Goal: Information Seeking & Learning: Compare options

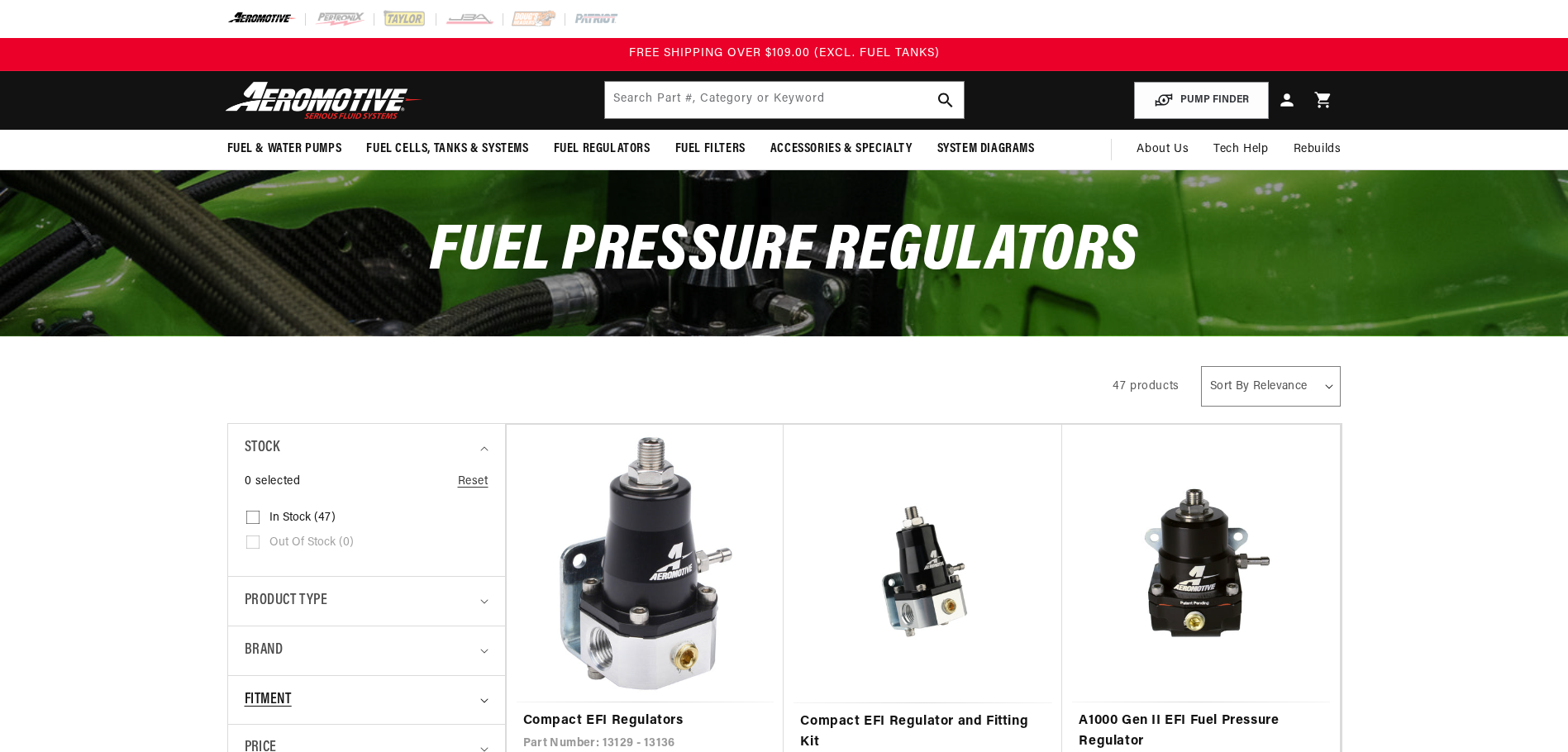
scroll to position [248, 0]
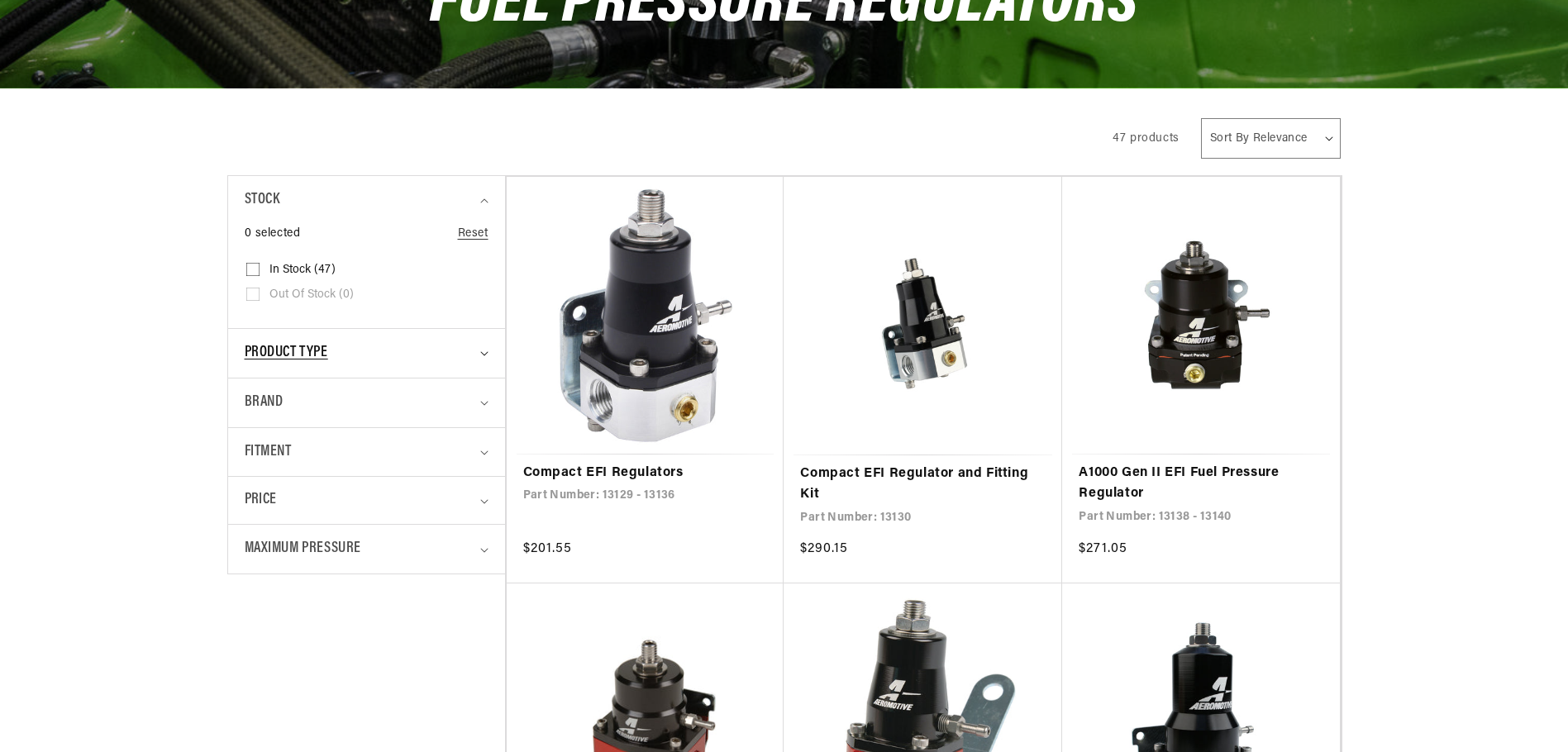
click at [486, 352] on icon "Product type (0 selected)" at bounding box center [484, 353] width 9 height 5
click at [486, 354] on icon "Product type (0 selected)" at bounding box center [484, 353] width 9 height 5
click at [488, 448] on summary "Fitment" at bounding box center [367, 452] width 244 height 49
click at [485, 449] on summary "Fitment" at bounding box center [367, 452] width 244 height 49
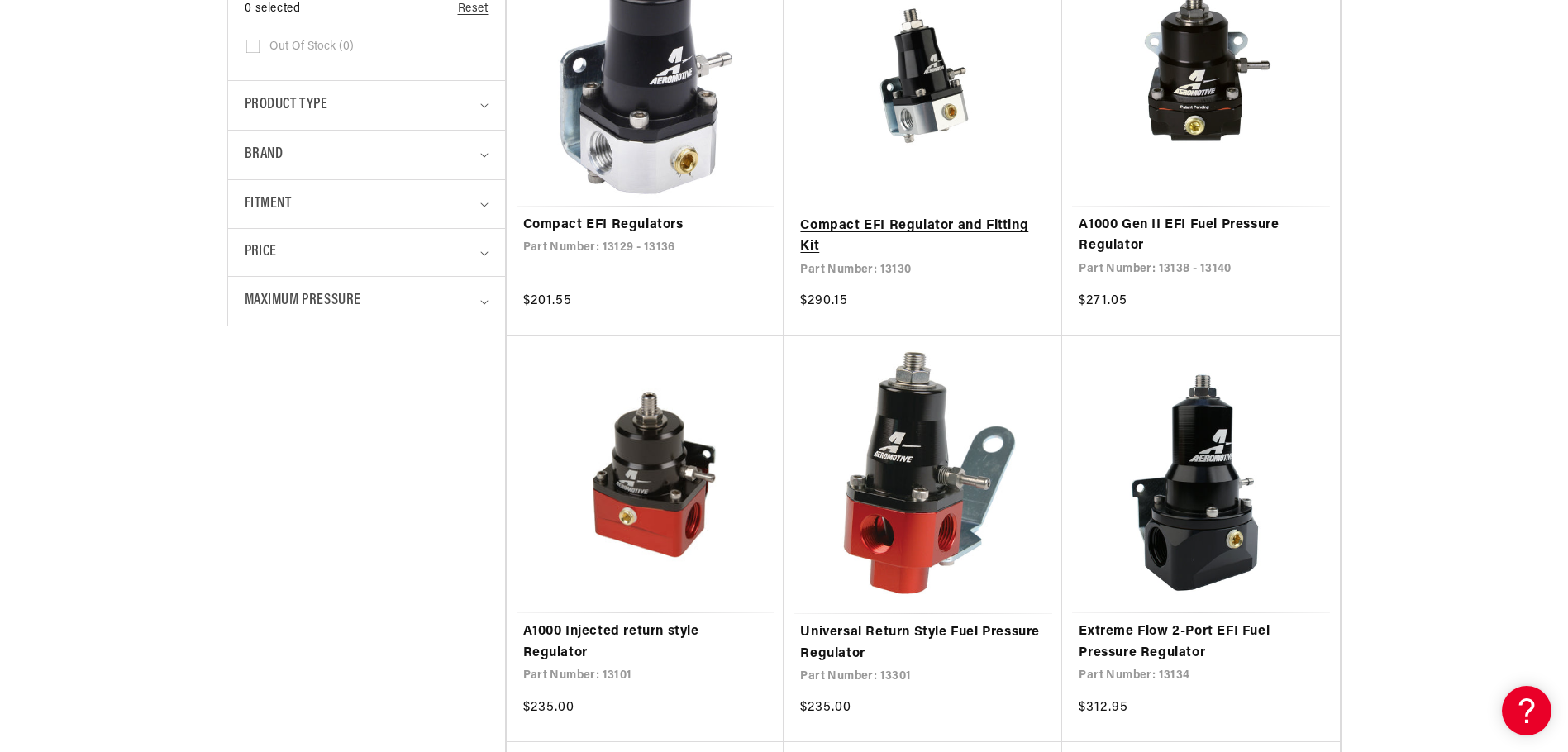
click at [911, 223] on link "Compact EFI Regulator and Fitting Kit" at bounding box center [923, 237] width 246 height 42
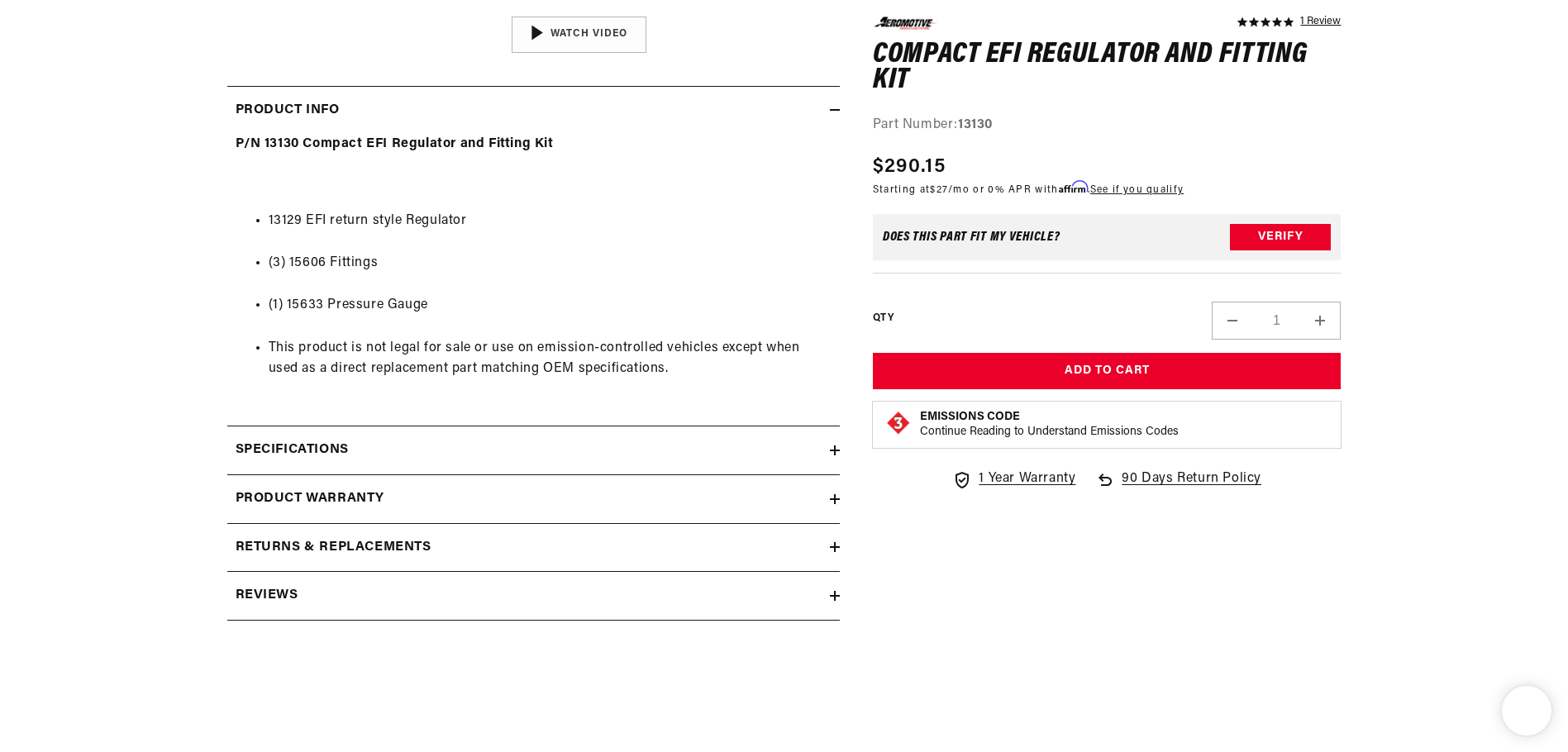
scroll to position [1, 0]
click at [835, 448] on icon at bounding box center [835, 450] width 0 height 10
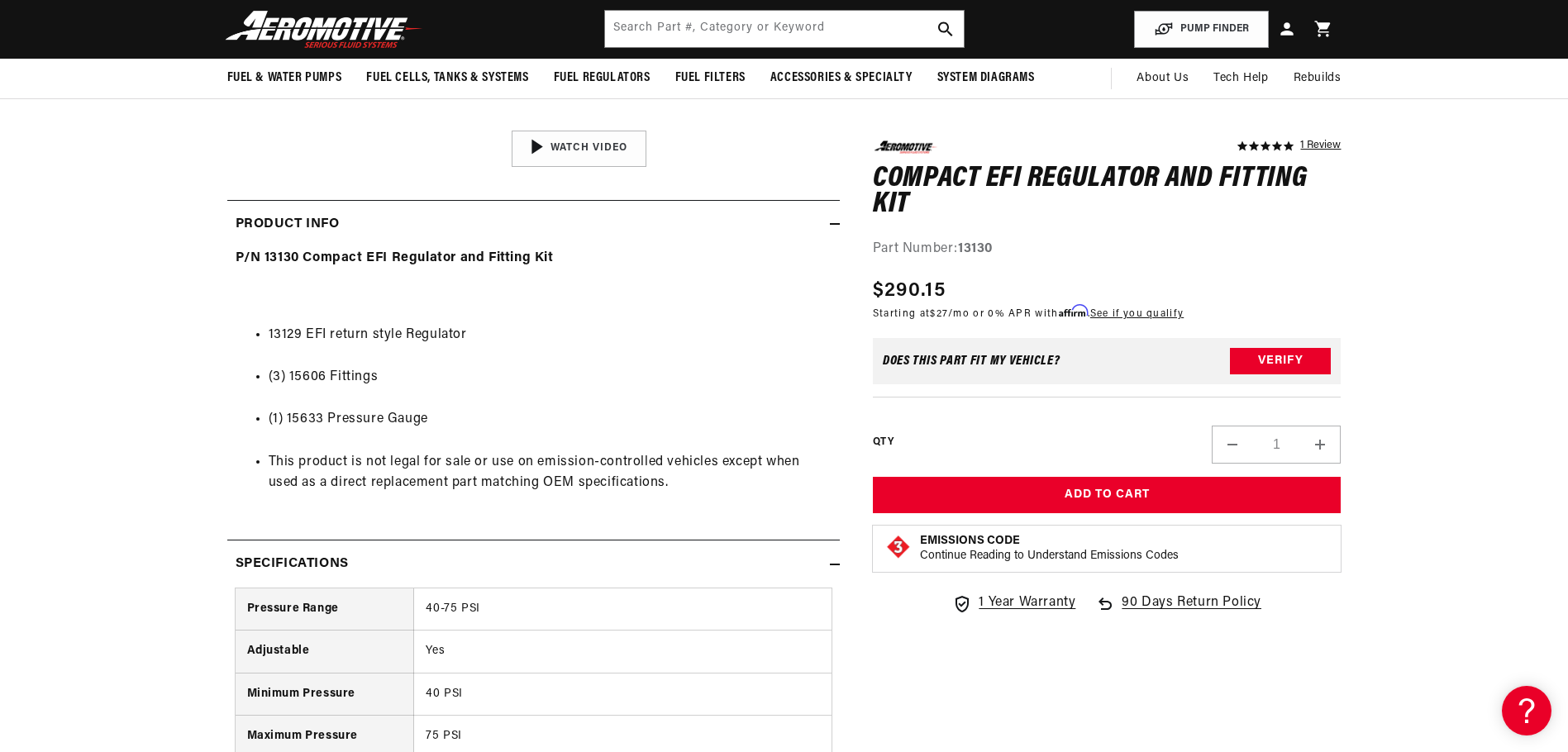
scroll to position [248, 0]
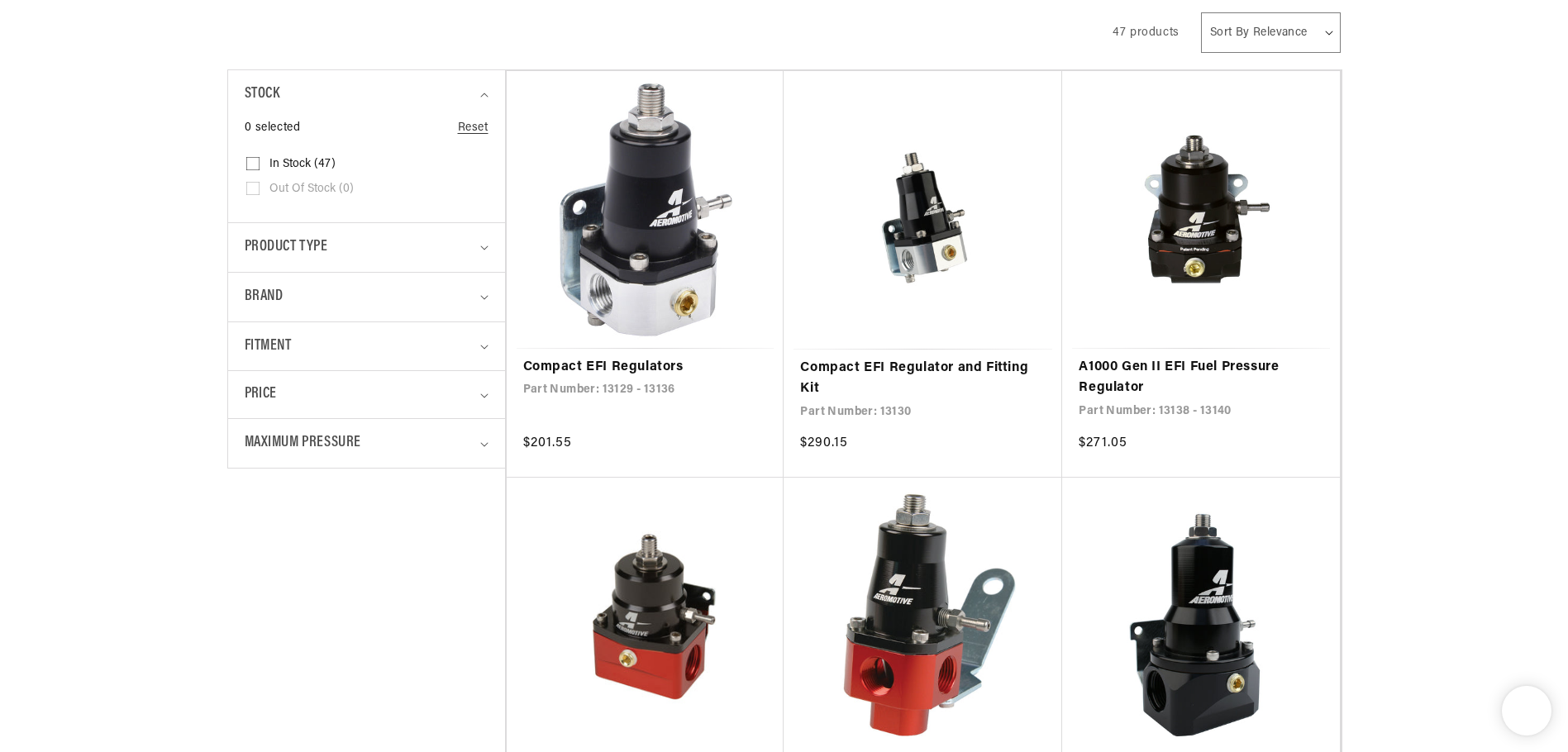
scroll to position [589, 0]
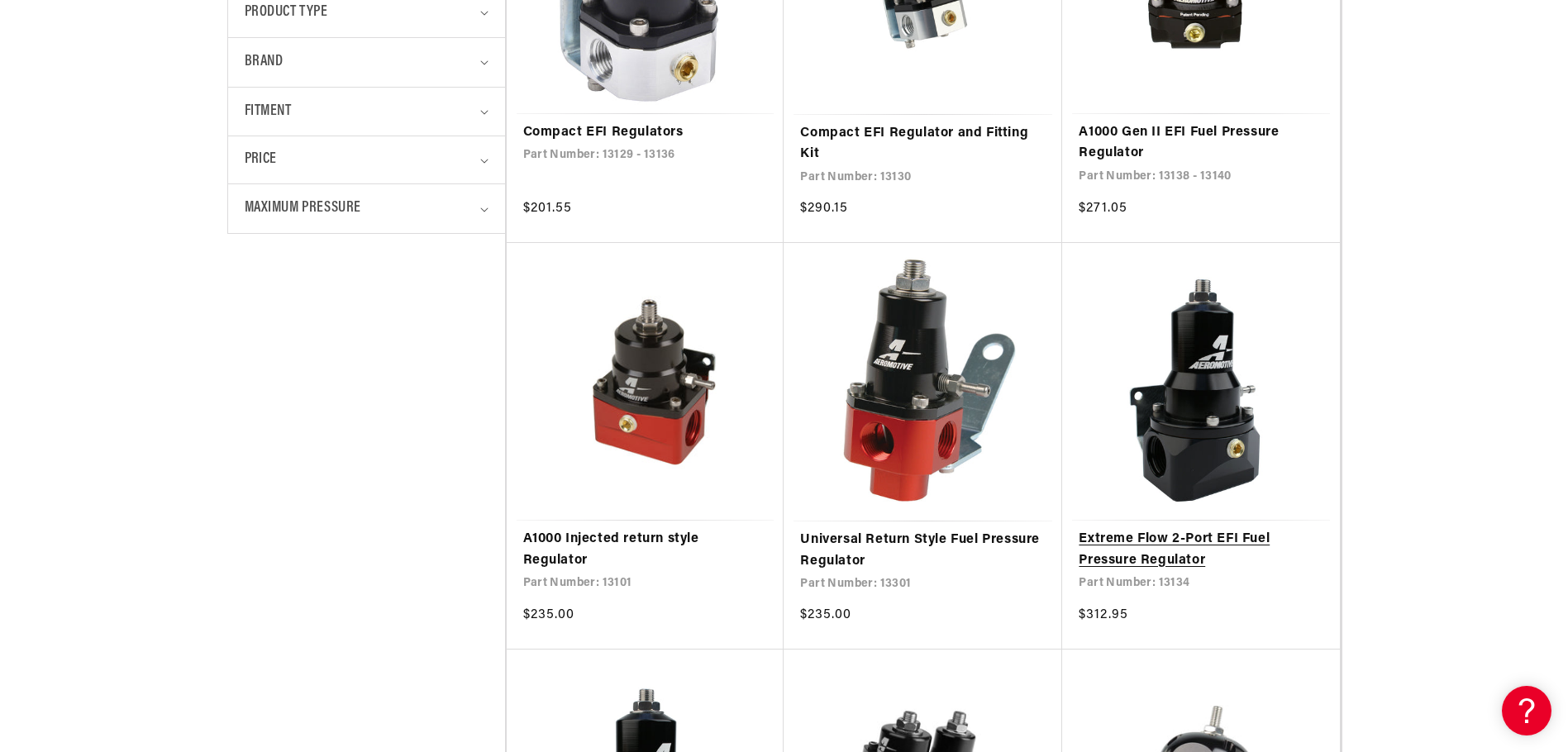
click at [1242, 541] on link "Extreme Flow 2-Port EFI Fuel Pressure Regulator" at bounding box center [1201, 550] width 245 height 42
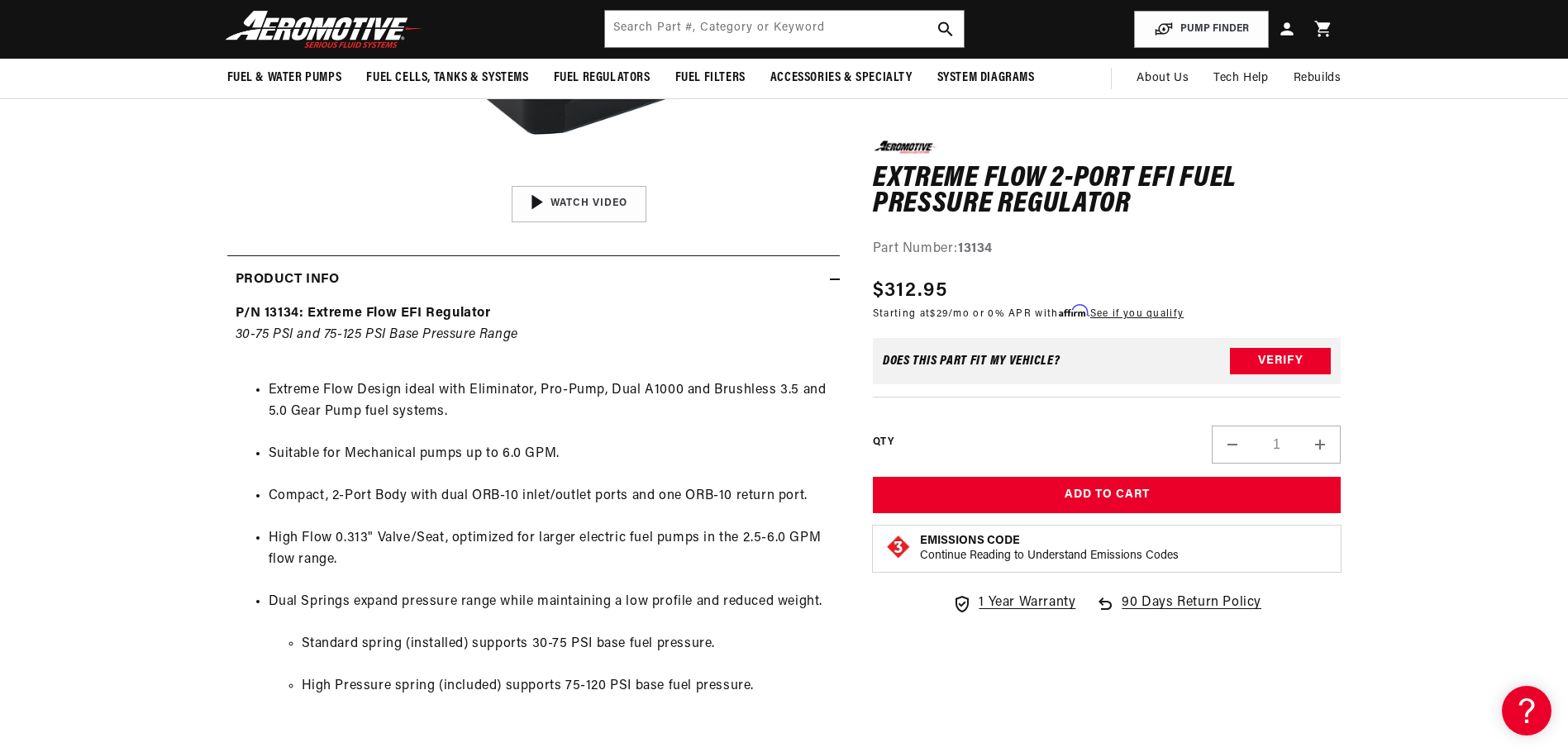
scroll to position [248, 0]
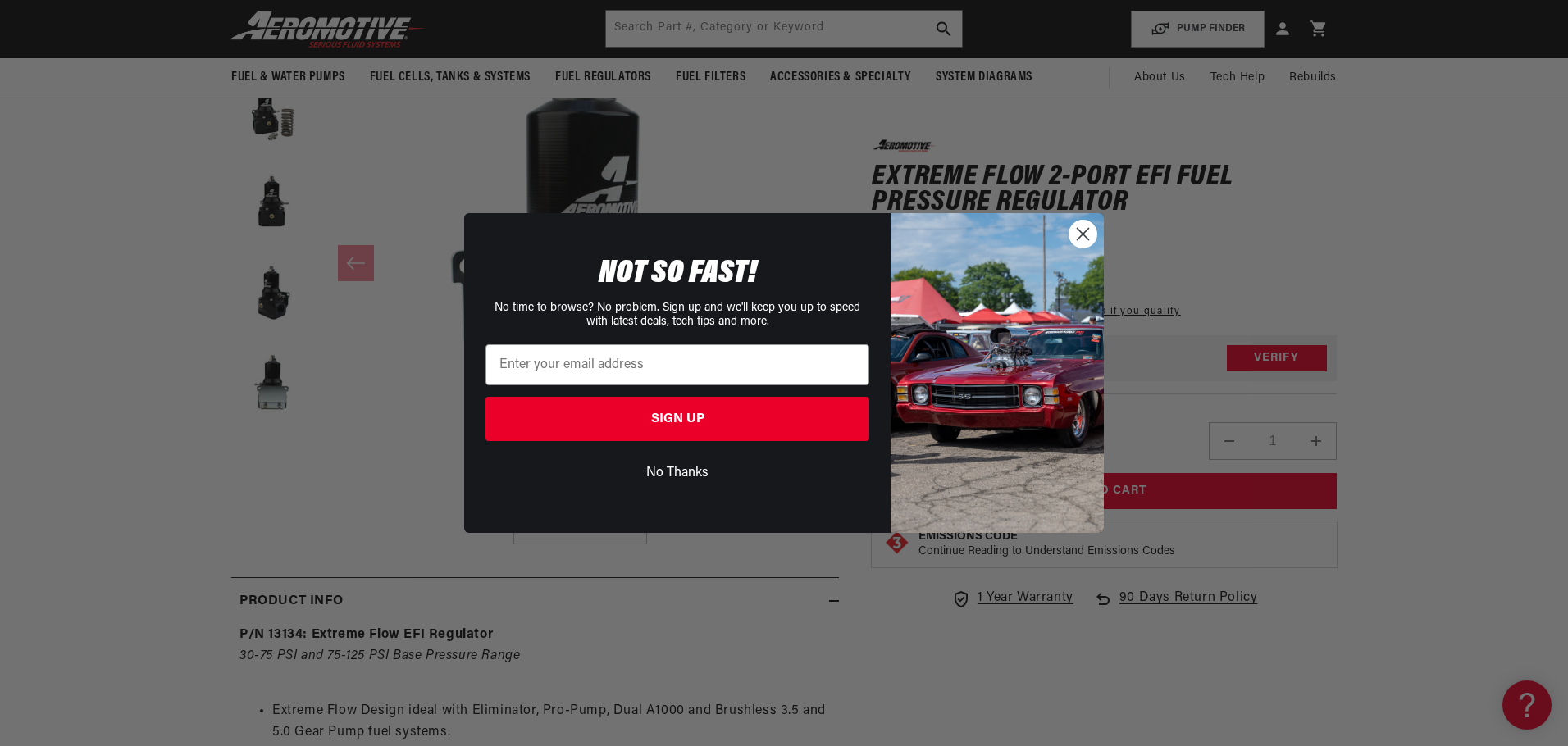
click at [1086, 239] on circle "Close dialog" at bounding box center [1083, 234] width 27 height 27
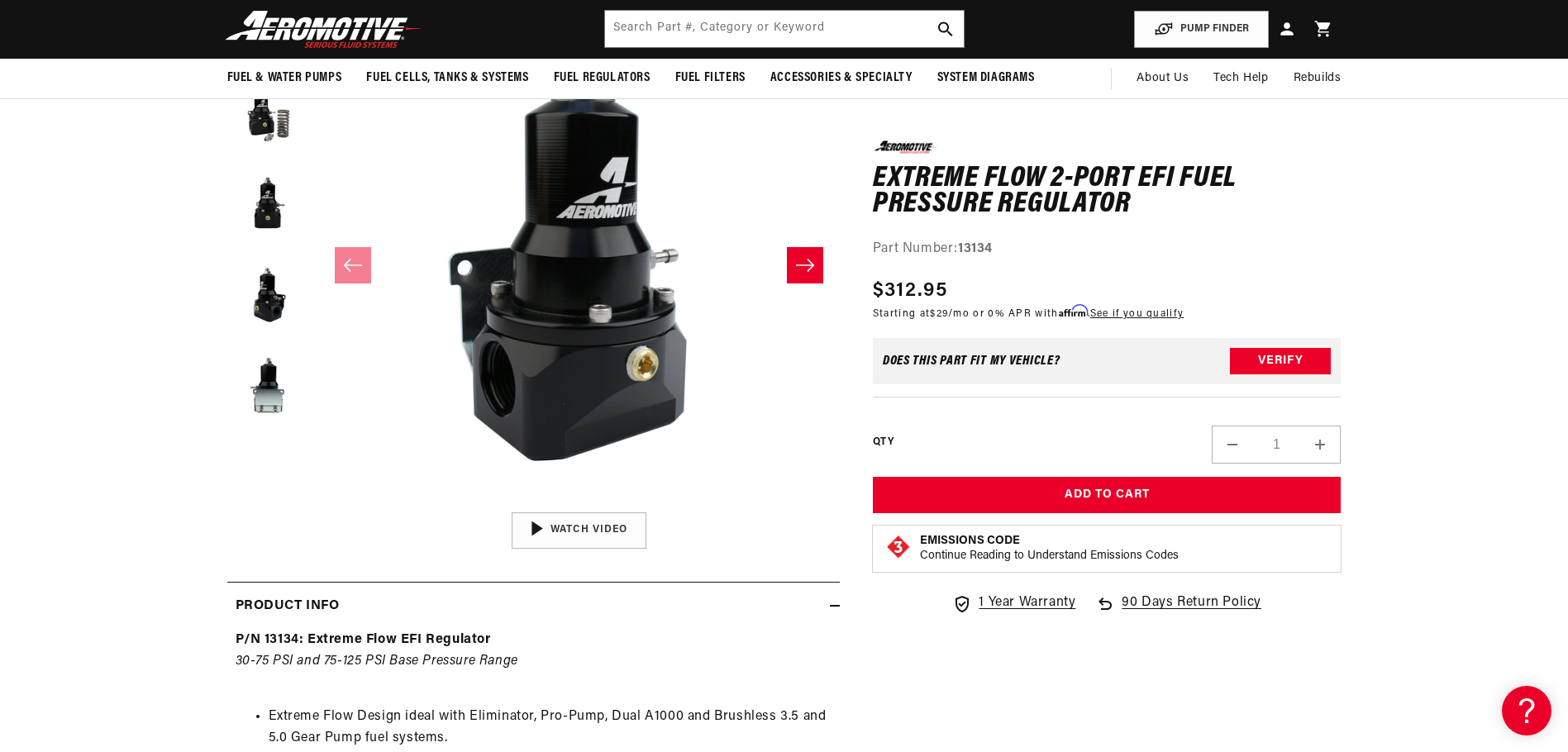
click at [807, 266] on icon "Slide right" at bounding box center [805, 265] width 20 height 16
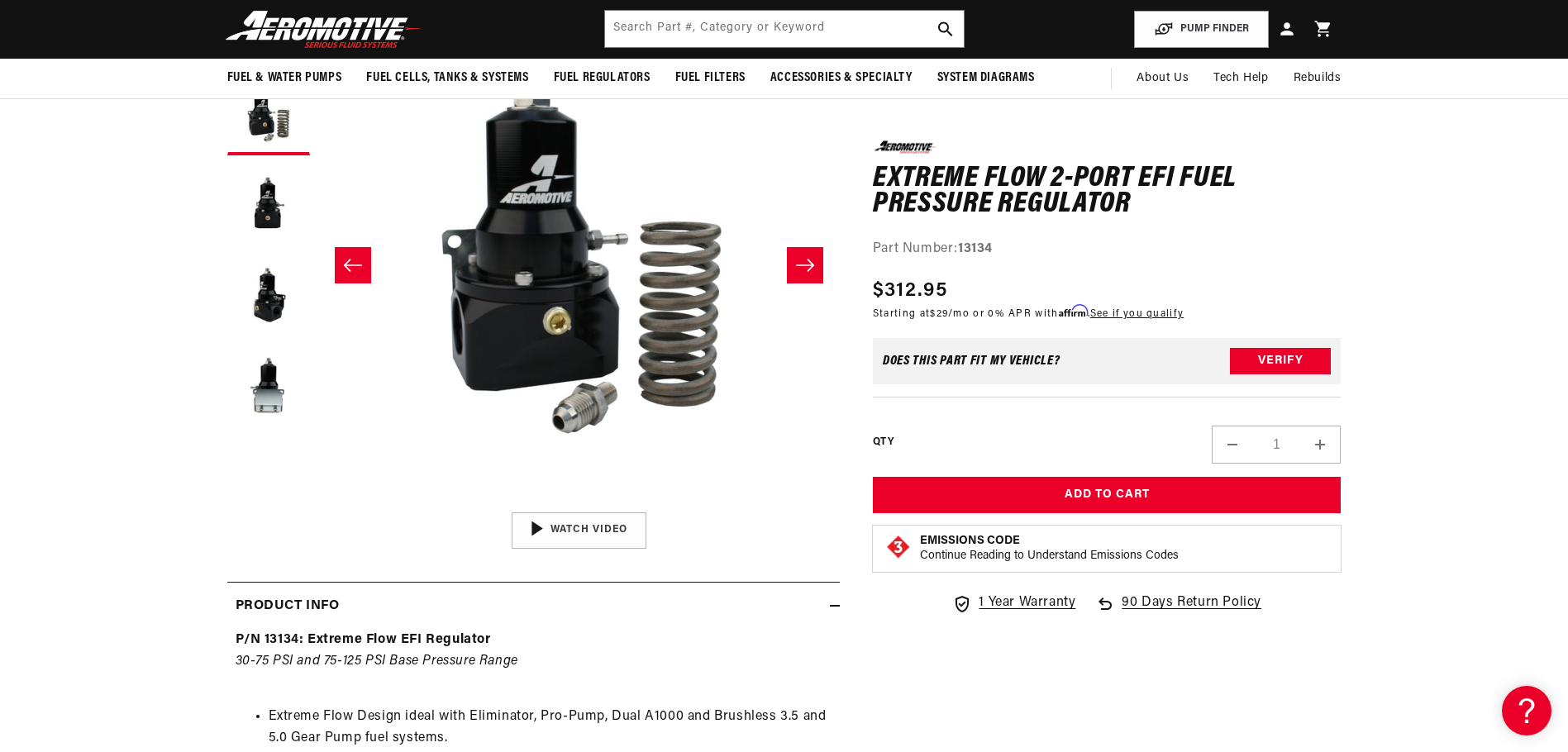
click at [802, 265] on icon "Slide right" at bounding box center [805, 265] width 20 height 16
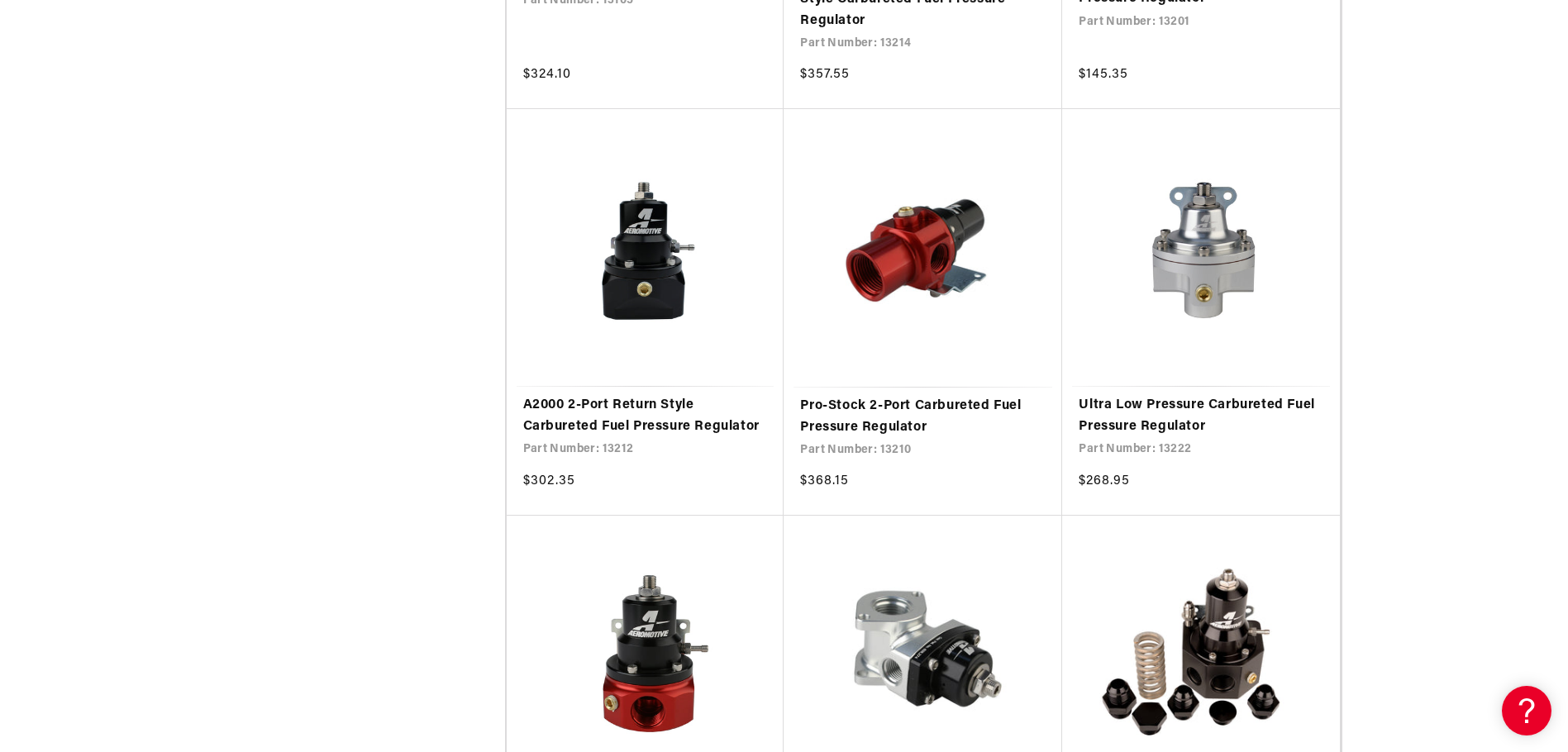
scroll to position [3075, 0]
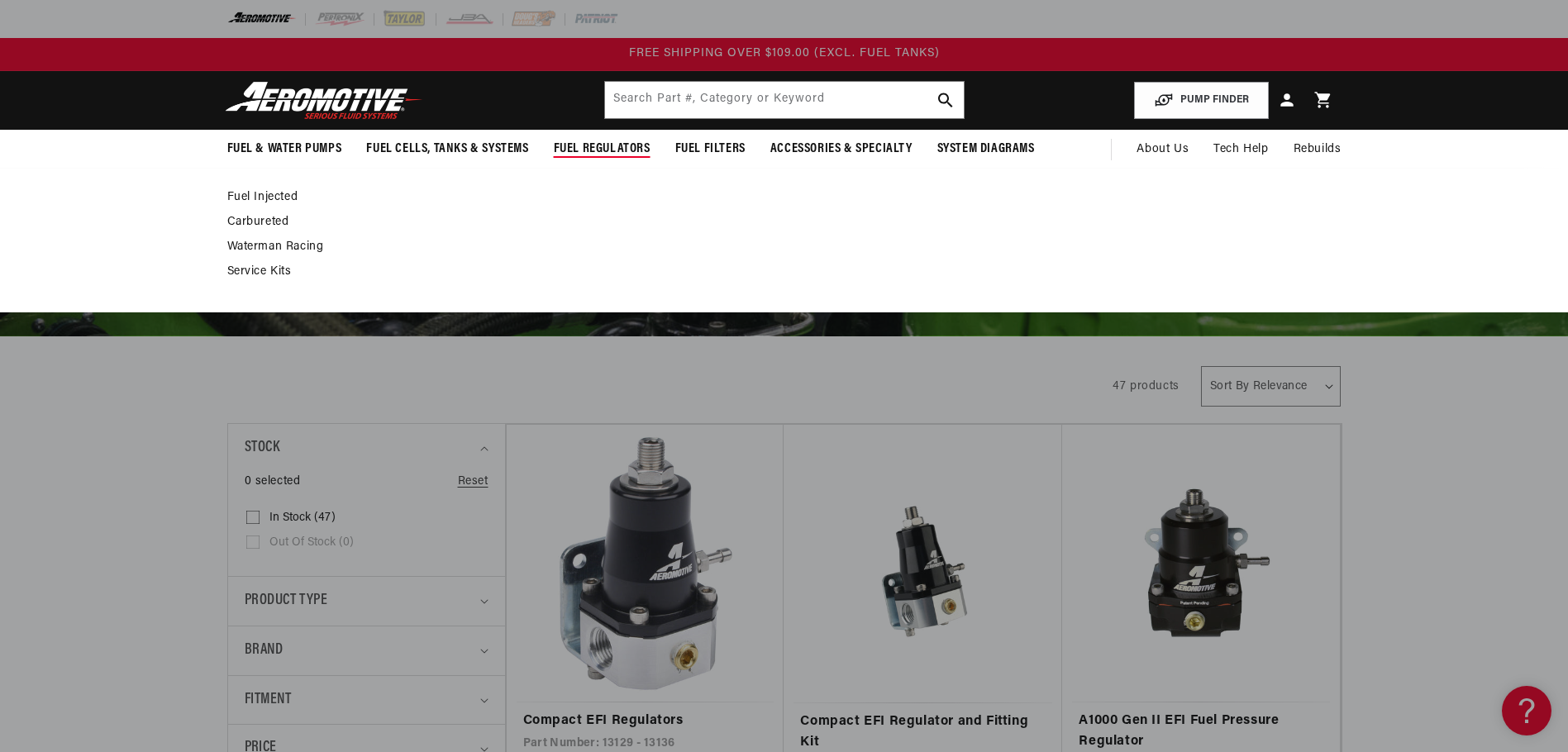
click at [253, 198] on link "Fuel Injected" at bounding box center [776, 197] width 1098 height 14
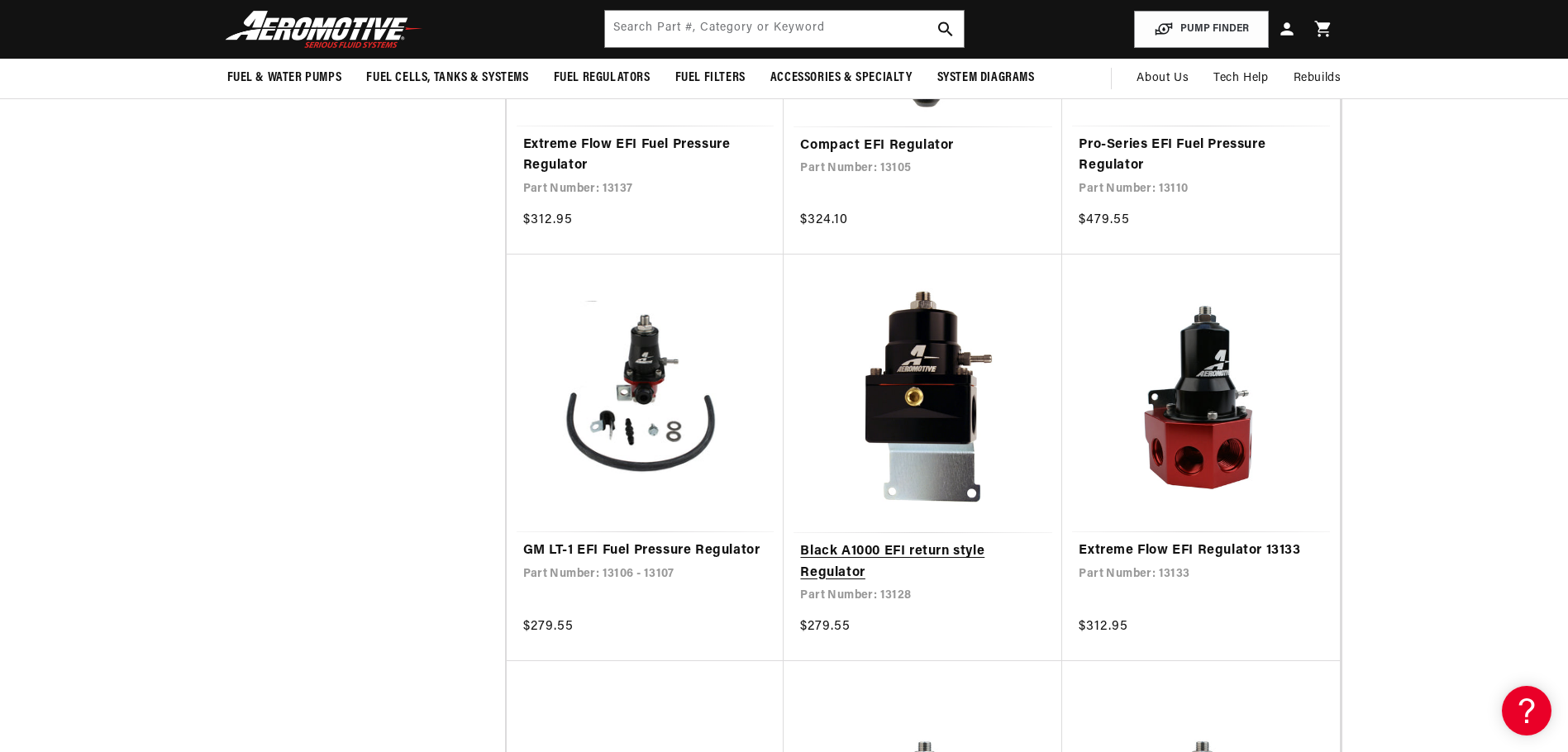
scroll to position [2067, 0]
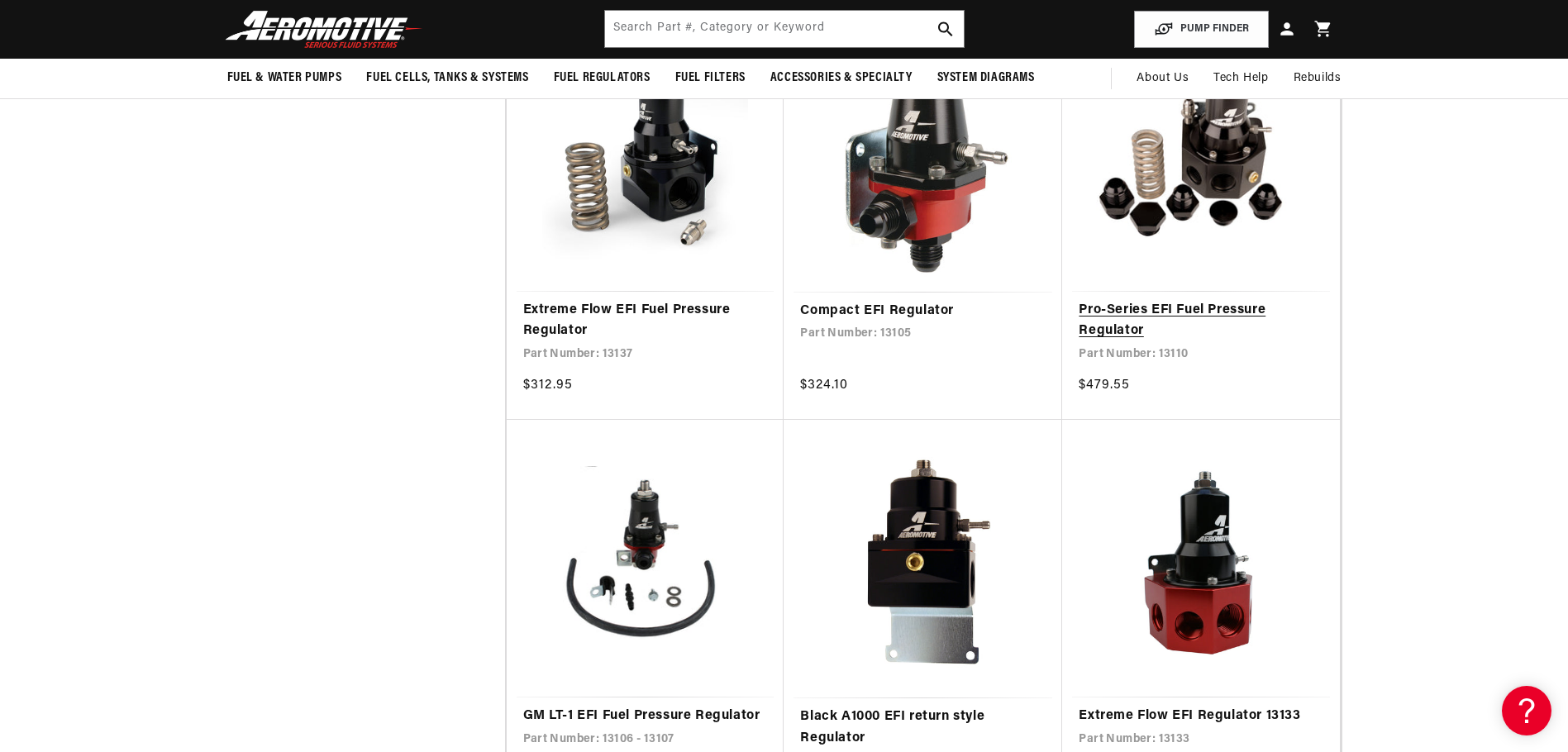
click at [1157, 307] on link "Pro-Series EFI Fuel Pressure Regulator" at bounding box center [1201, 322] width 245 height 42
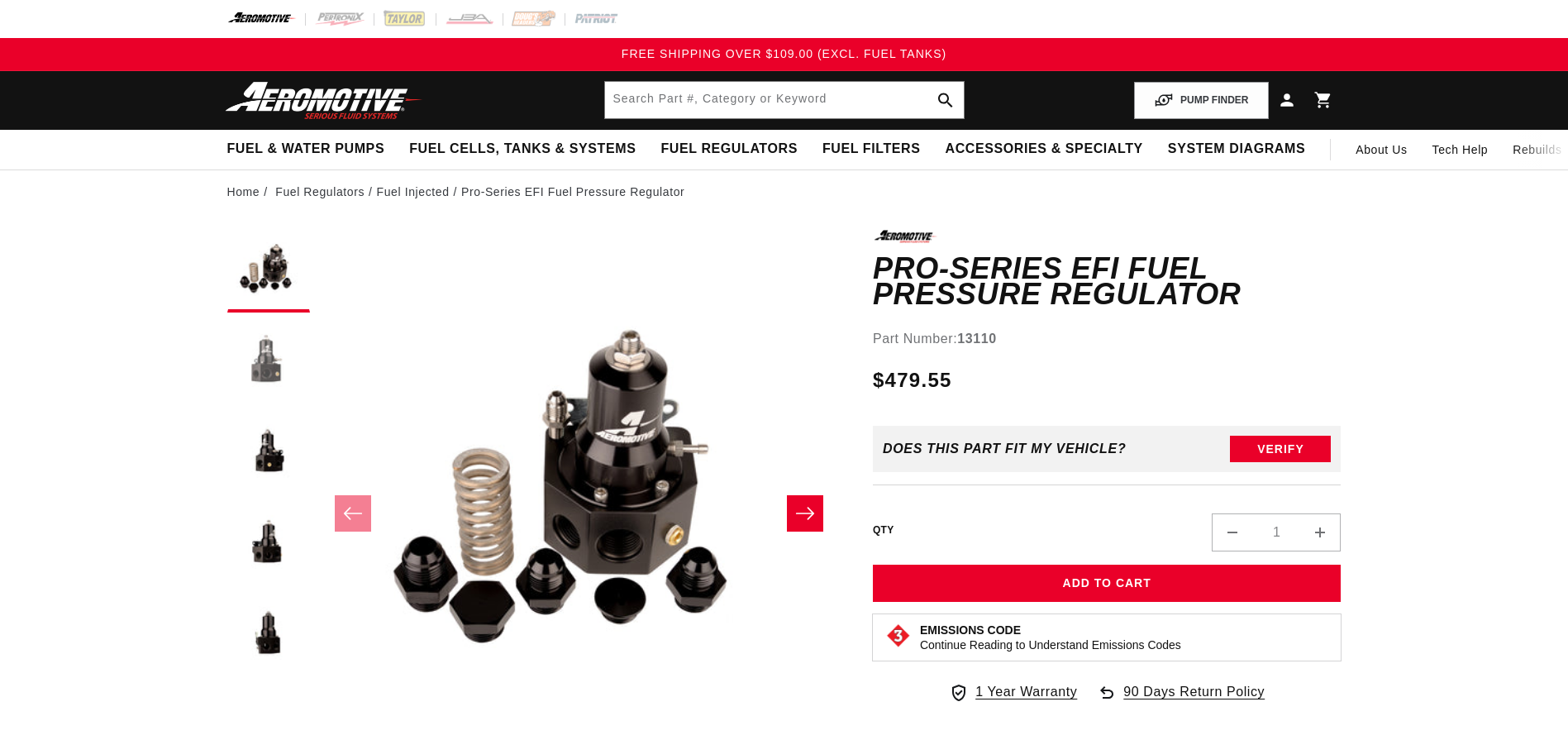
click at [263, 366] on button "Load image 2 in gallery view" at bounding box center [269, 362] width 83 height 83
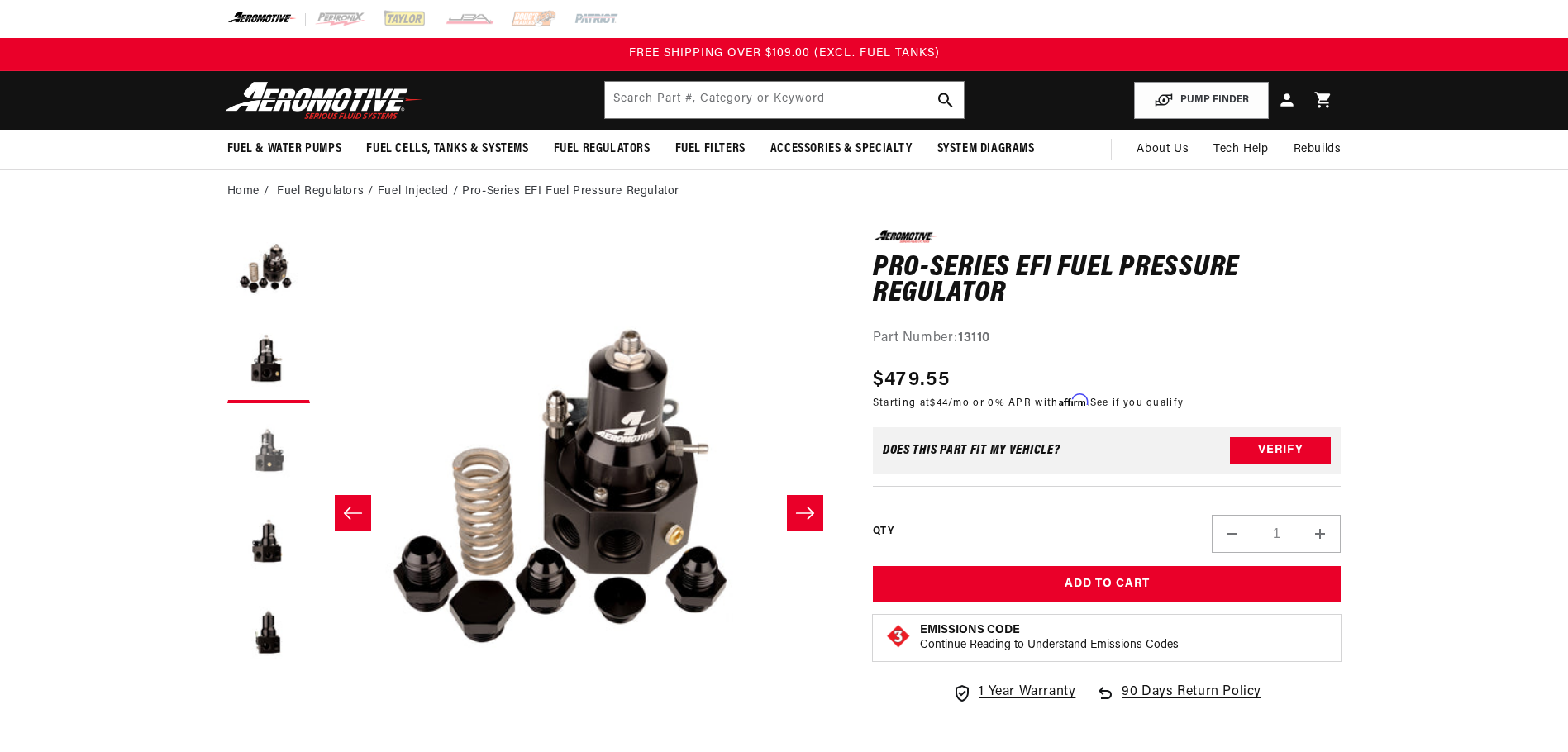
click at [264, 454] on button "Load image 3 in gallery view" at bounding box center [269, 453] width 83 height 83
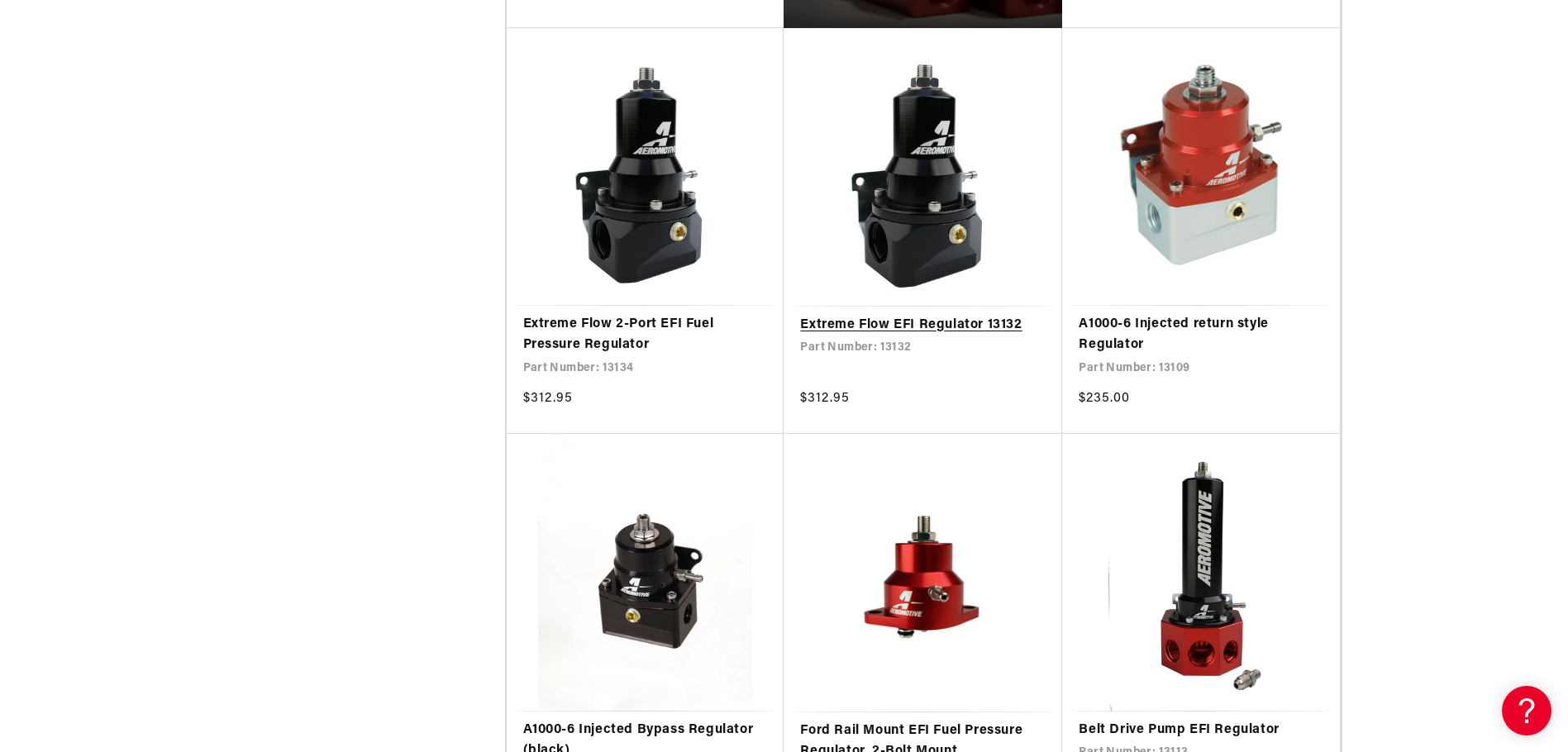
click at [913, 324] on link "Extreme Flow EFI Regulator 13132" at bounding box center [923, 326] width 246 height 21
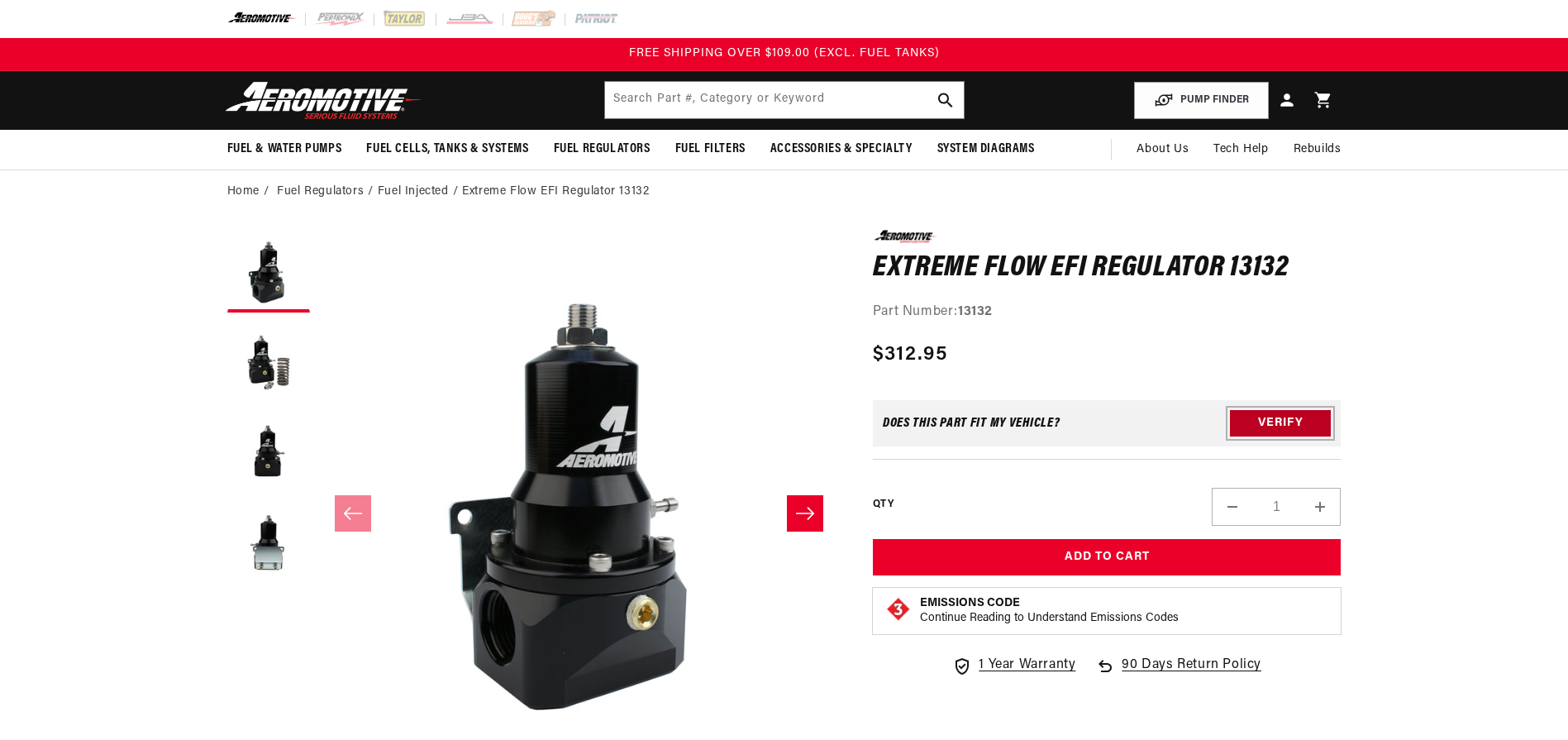
click at [1269, 422] on button "Verify" at bounding box center [1280, 423] width 101 height 27
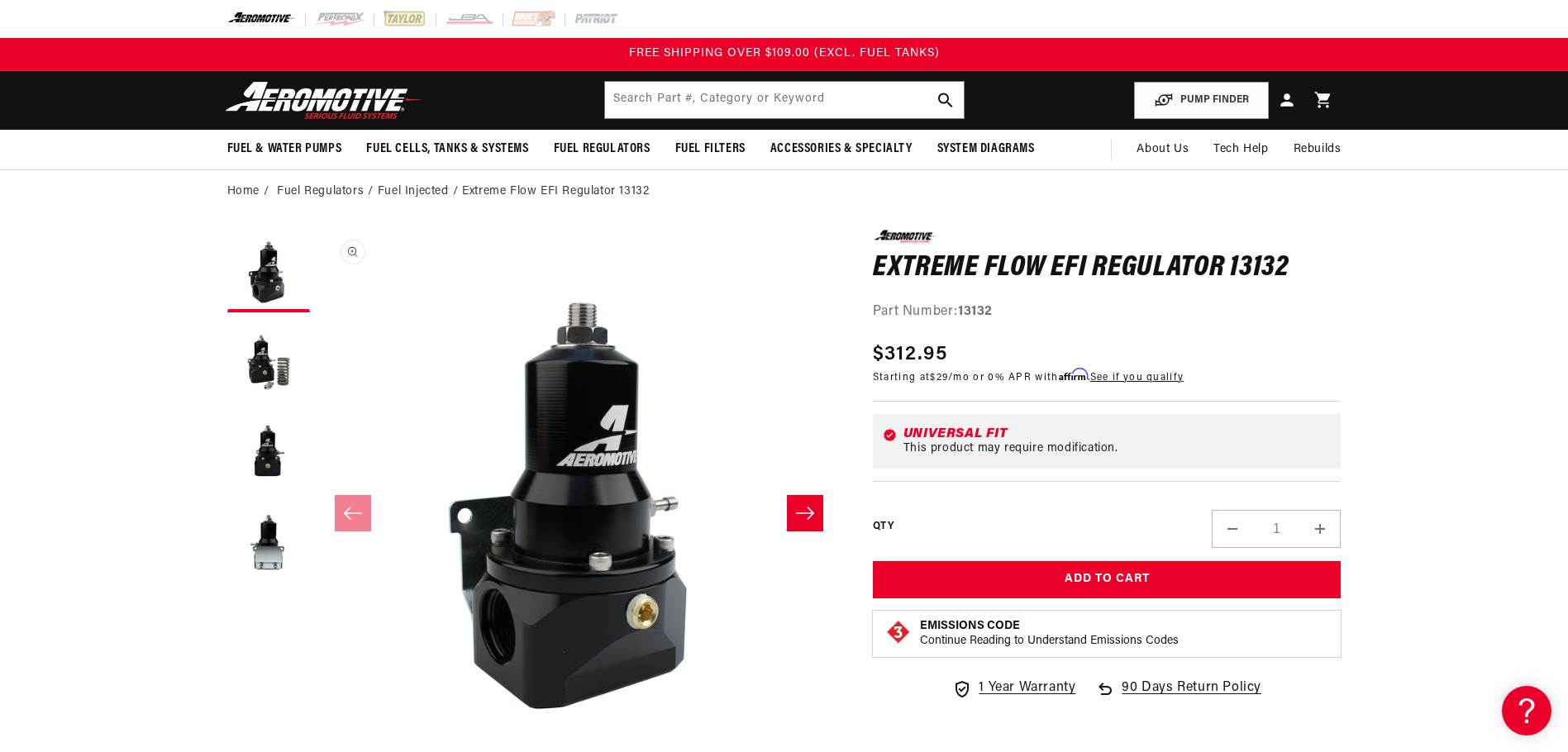
scroll to position [330, 0]
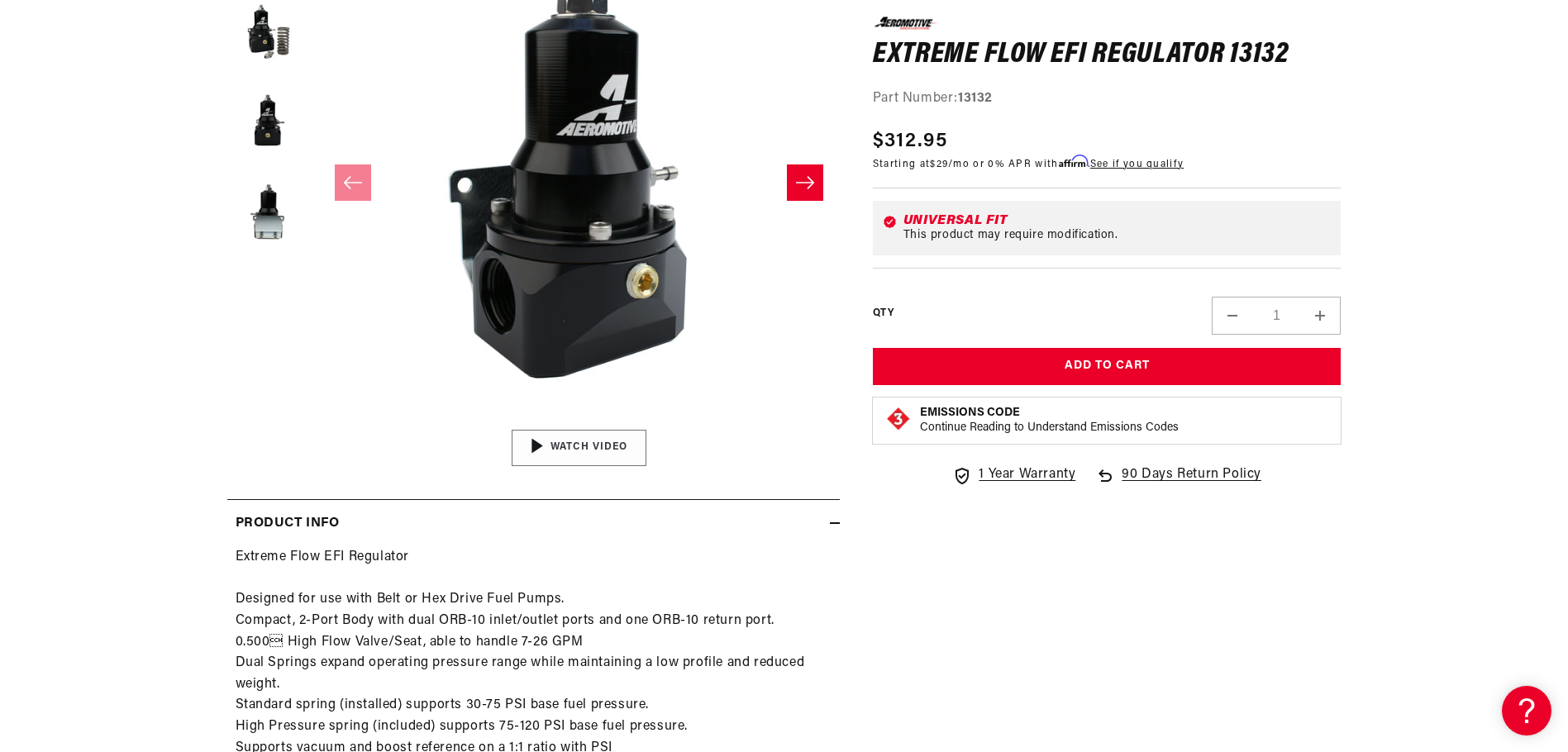
click at [619, 450] on img "Gallery Viewer" at bounding box center [579, 448] width 251 height 140
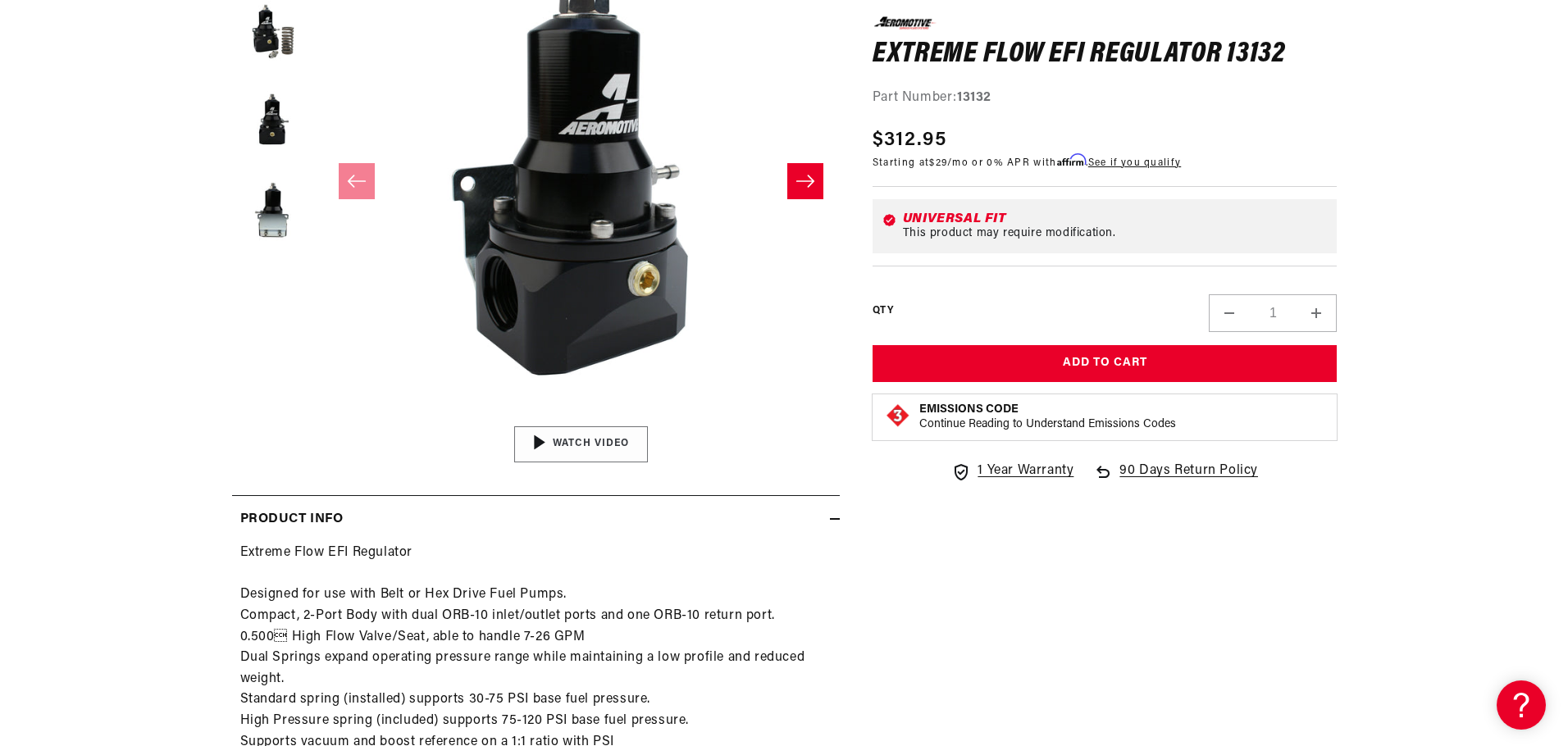
scroll to position [0, 0]
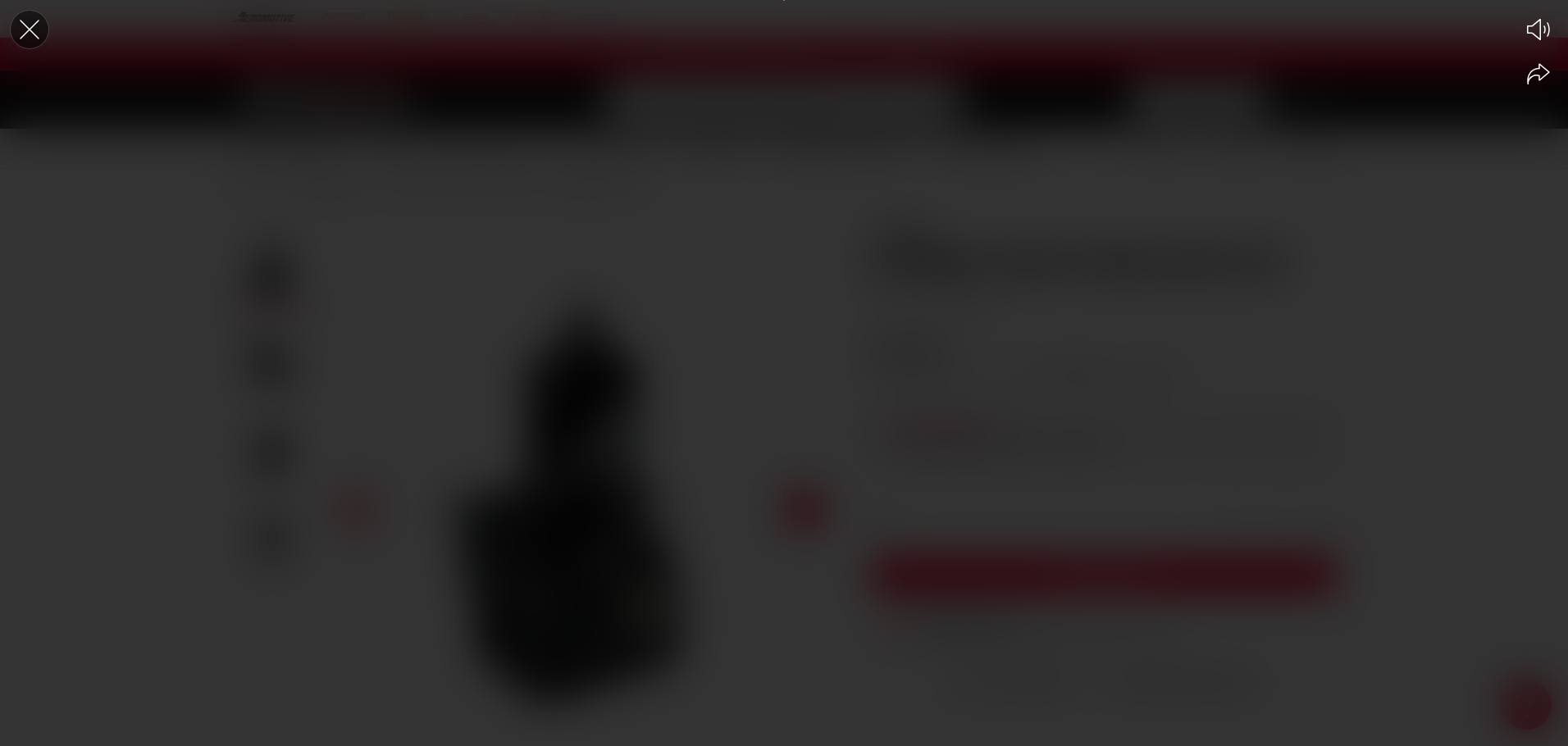
click at [28, 32] on icon "Close the video player" at bounding box center [30, 30] width 36 height 36
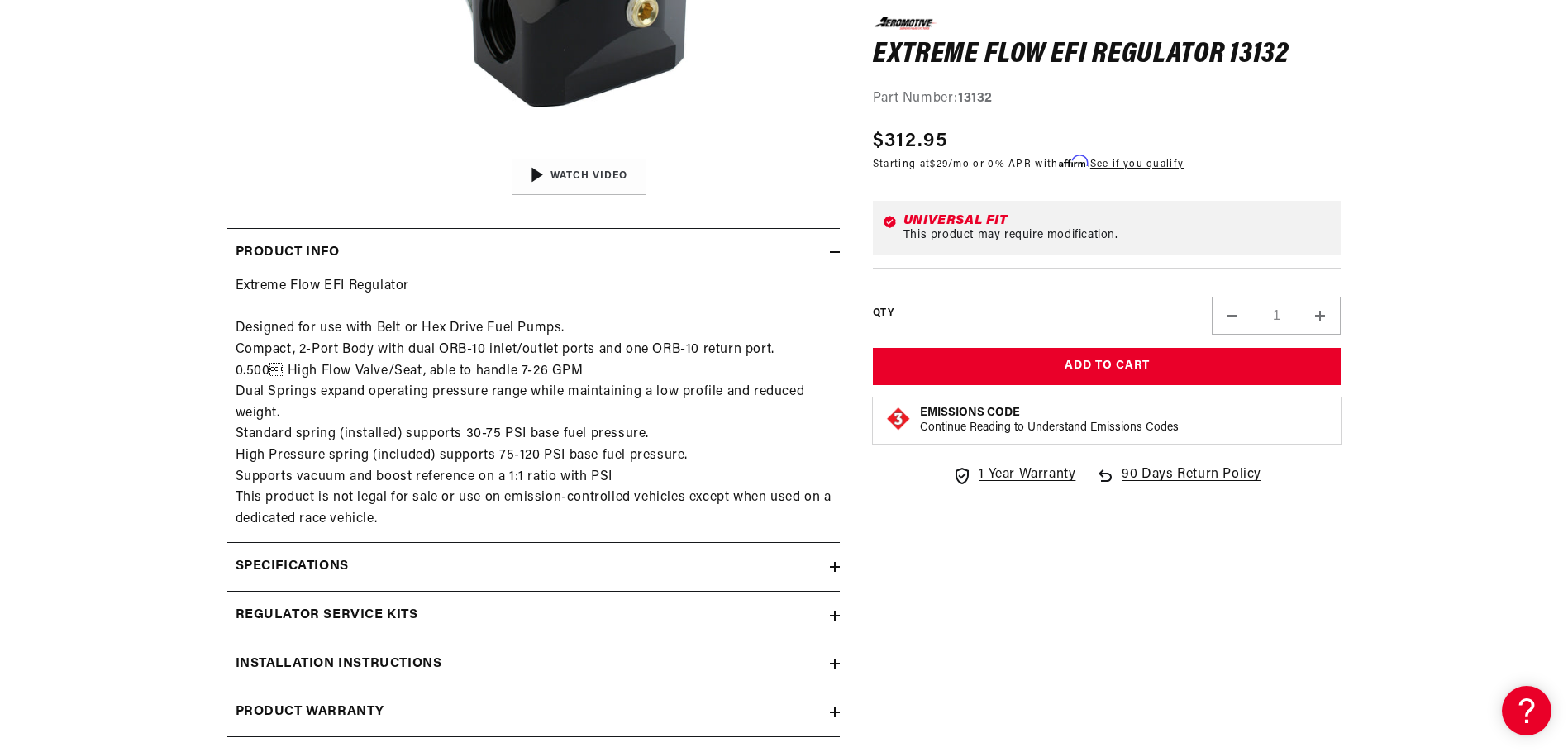
scroll to position [767, 0]
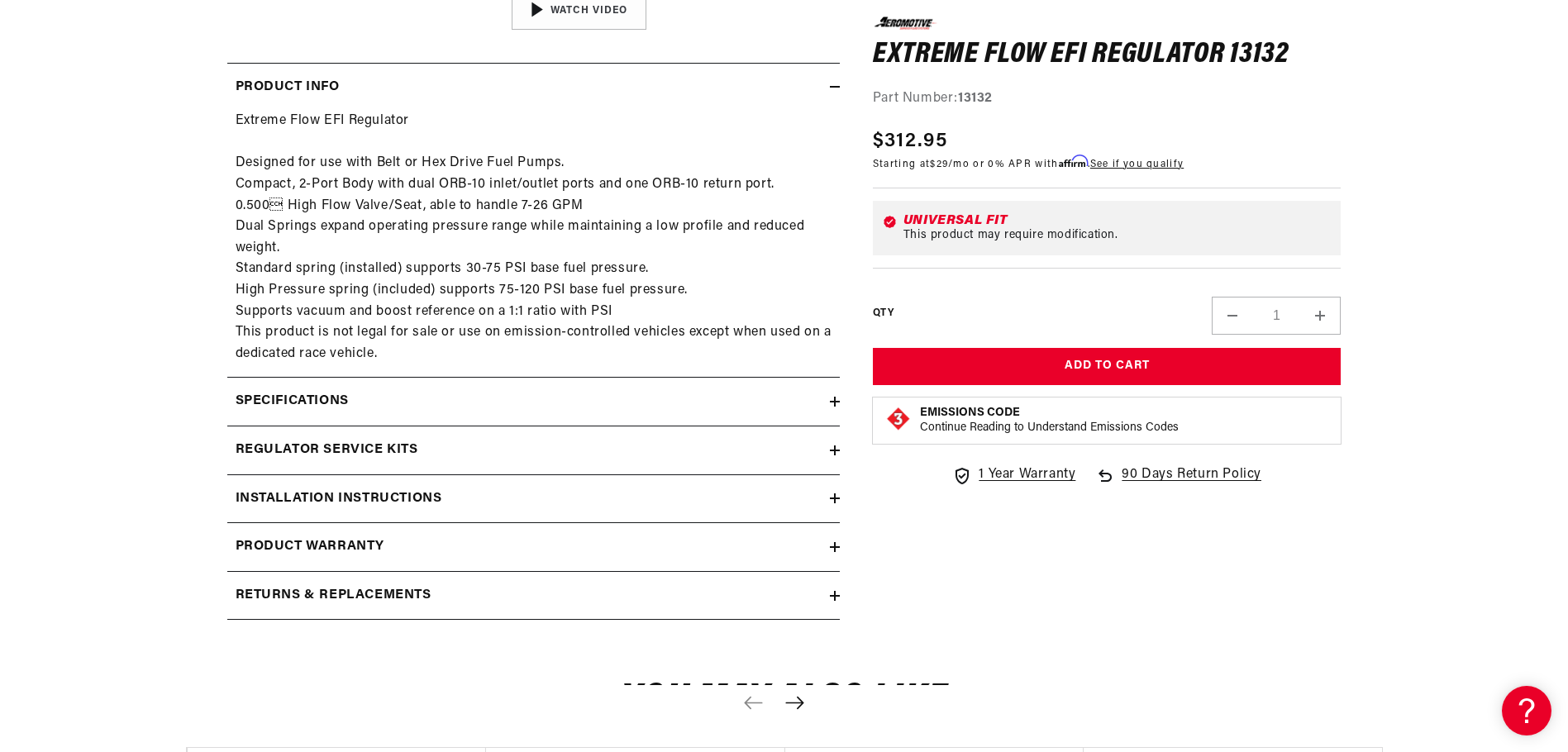
click at [834, 498] on icon at bounding box center [834, 498] width 10 height 0
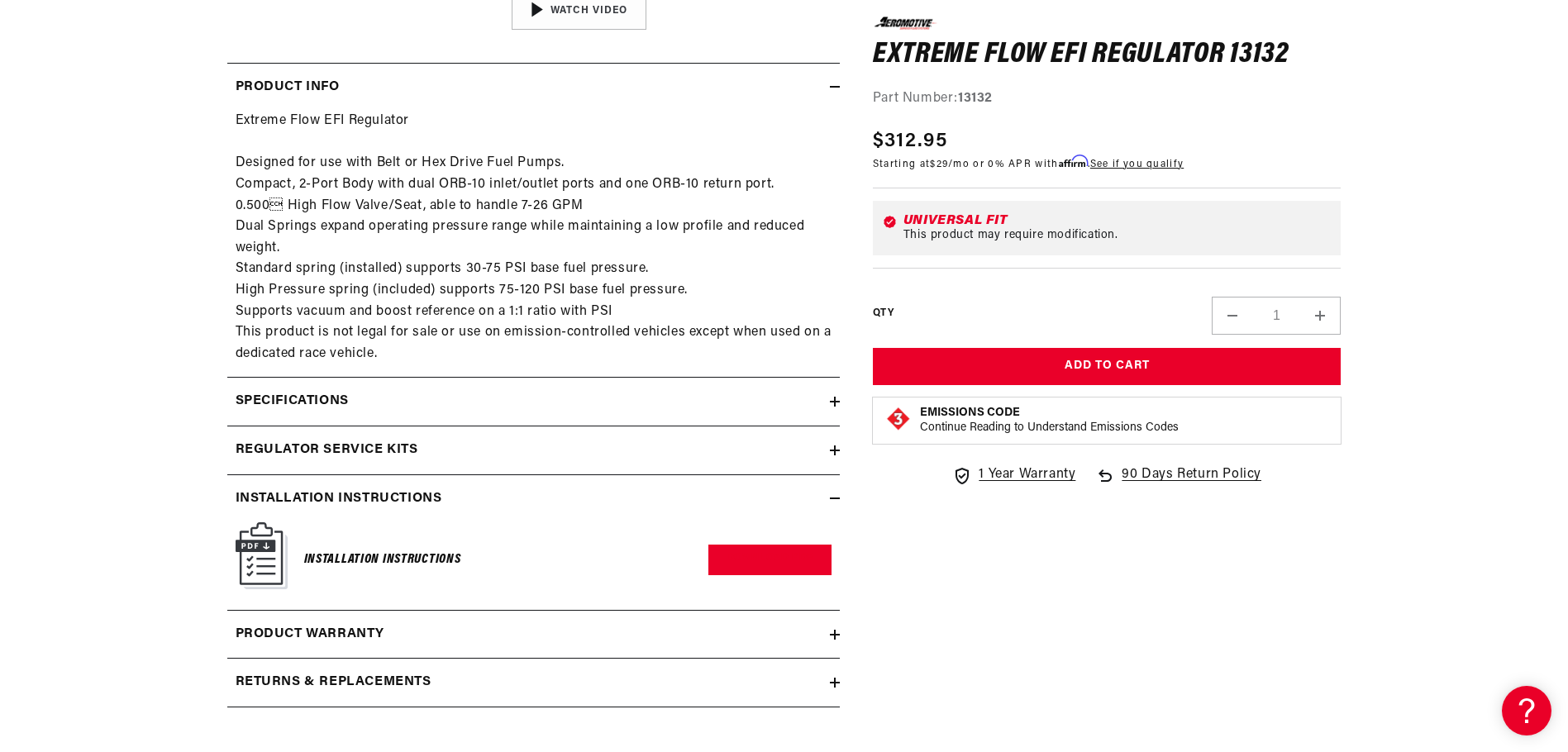
click at [401, 560] on h6 "Installation Instructions" at bounding box center [383, 560] width 157 height 22
click at [765, 556] on link "Download PDF" at bounding box center [770, 560] width 123 height 31
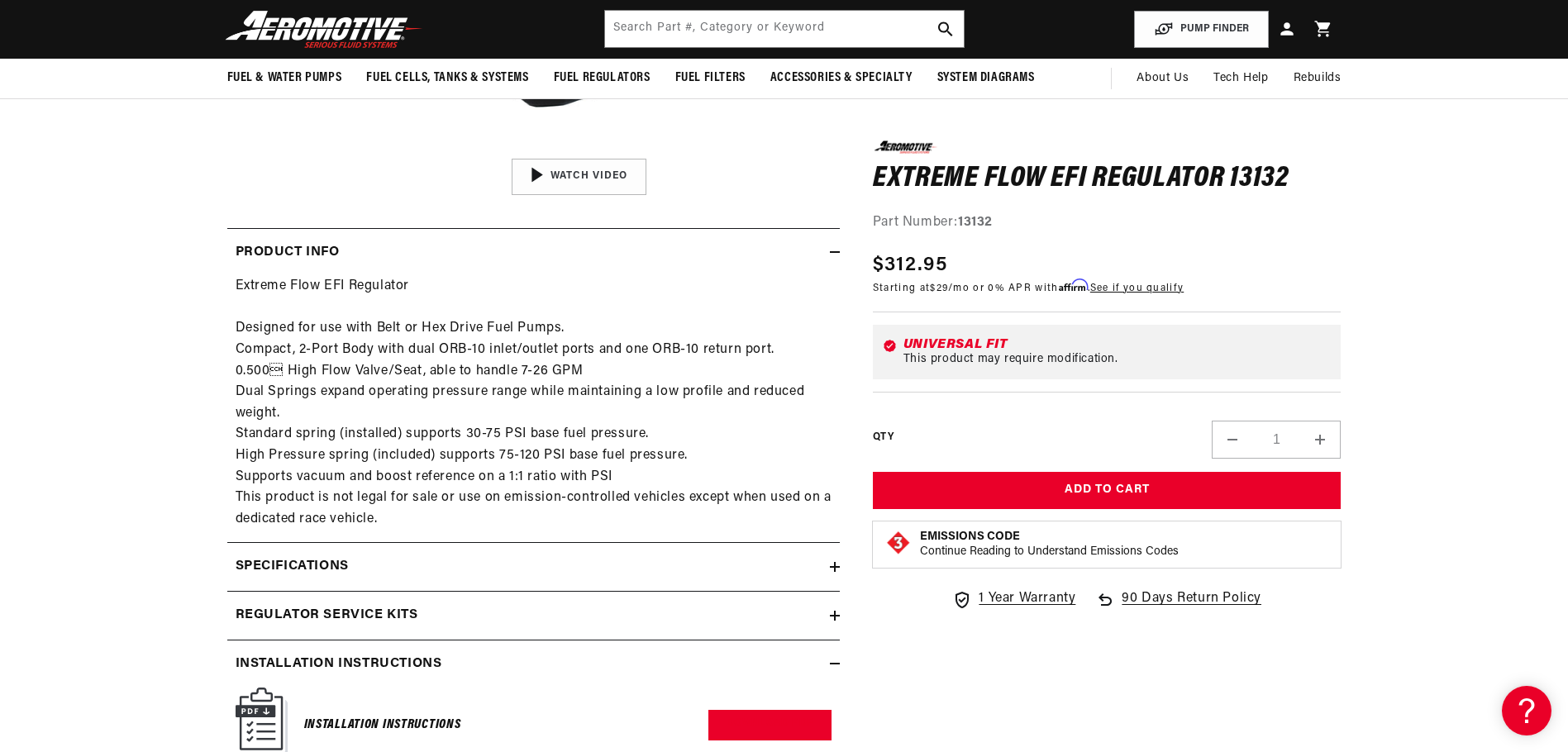
scroll to position [188, 0]
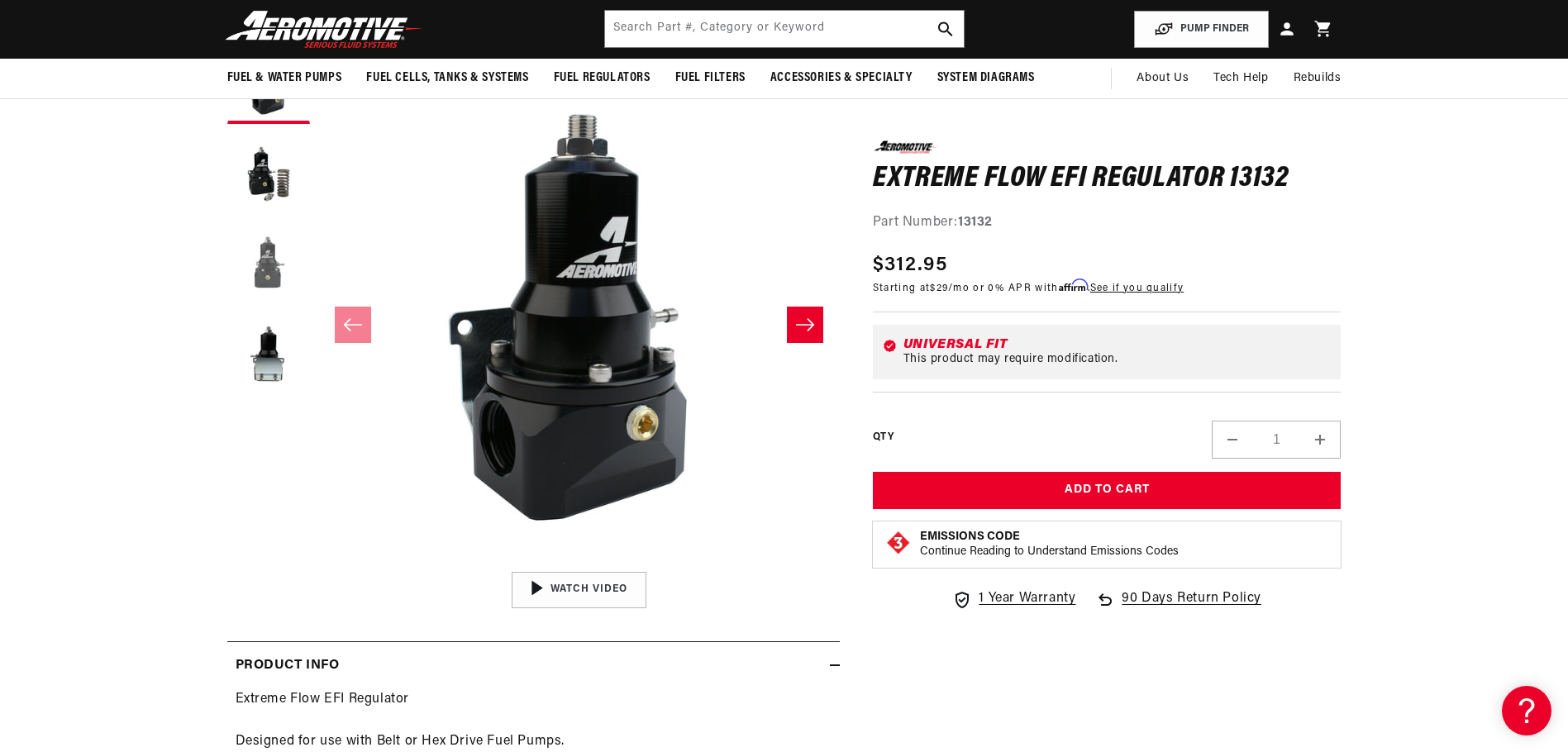
click at [281, 264] on button "Load image 3 in gallery view" at bounding box center [269, 264] width 83 height 83
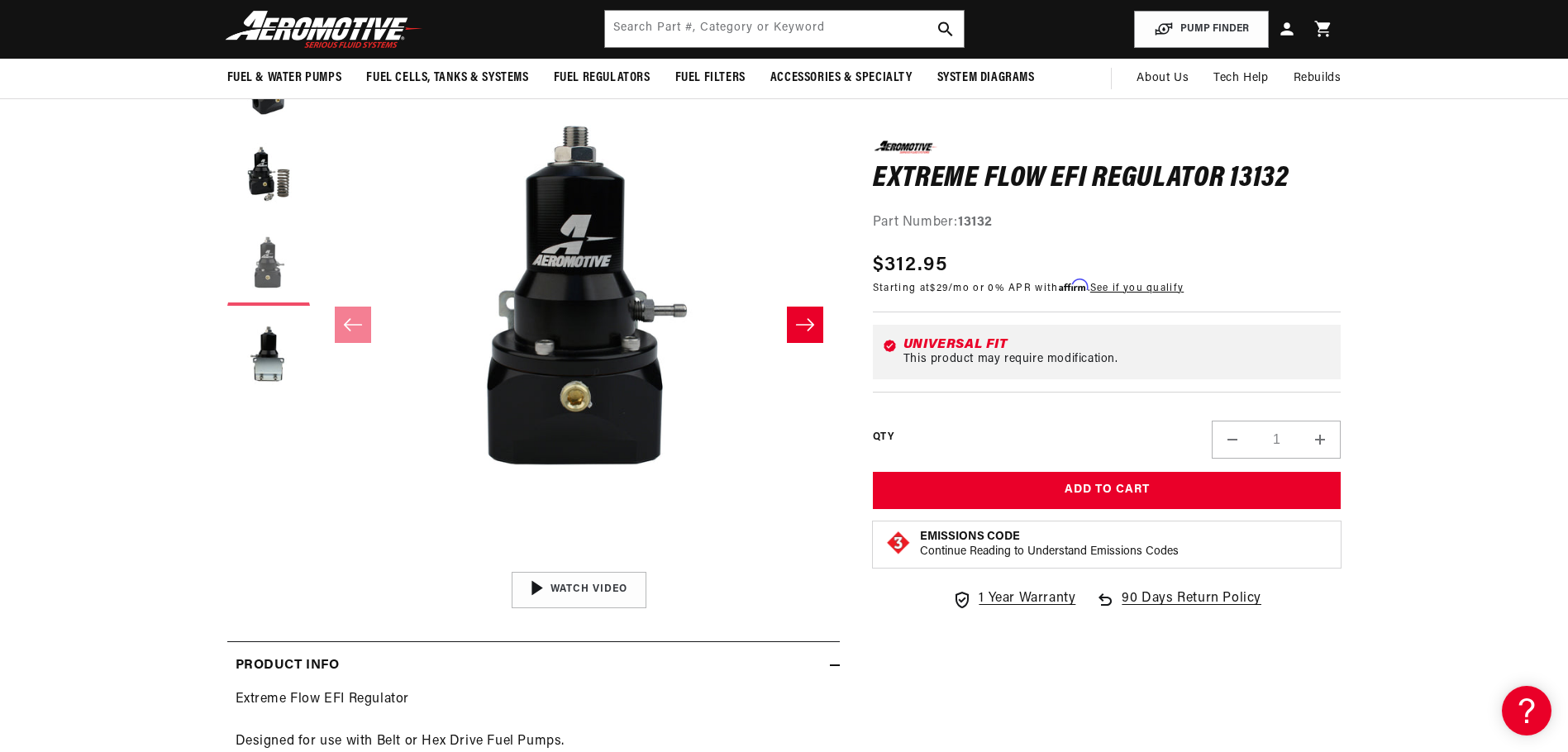
scroll to position [1, 1044]
click at [265, 352] on button "Load image 4 in gallery view" at bounding box center [269, 355] width 83 height 83
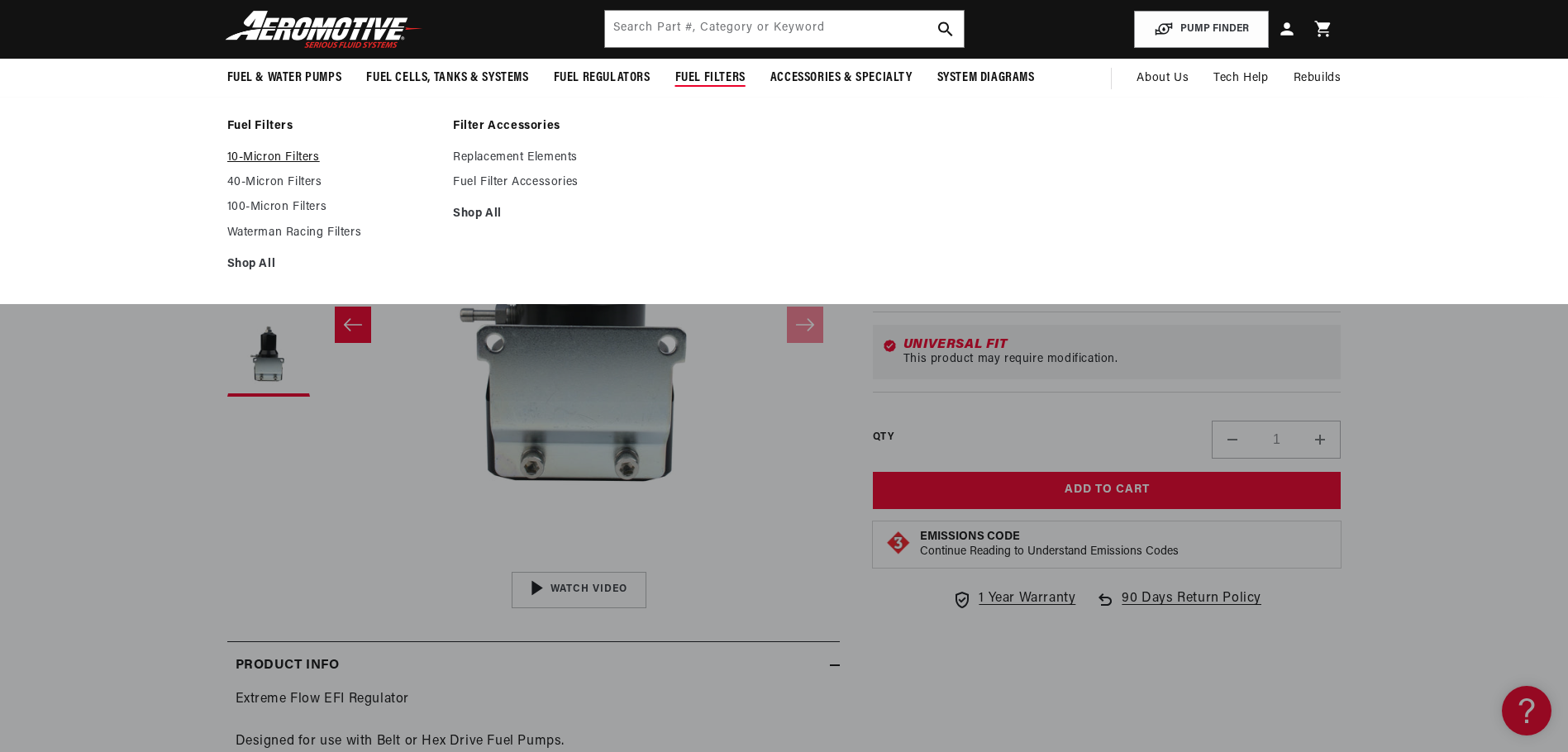
click at [301, 152] on link "10-Micron Filters" at bounding box center [332, 158] width 210 height 14
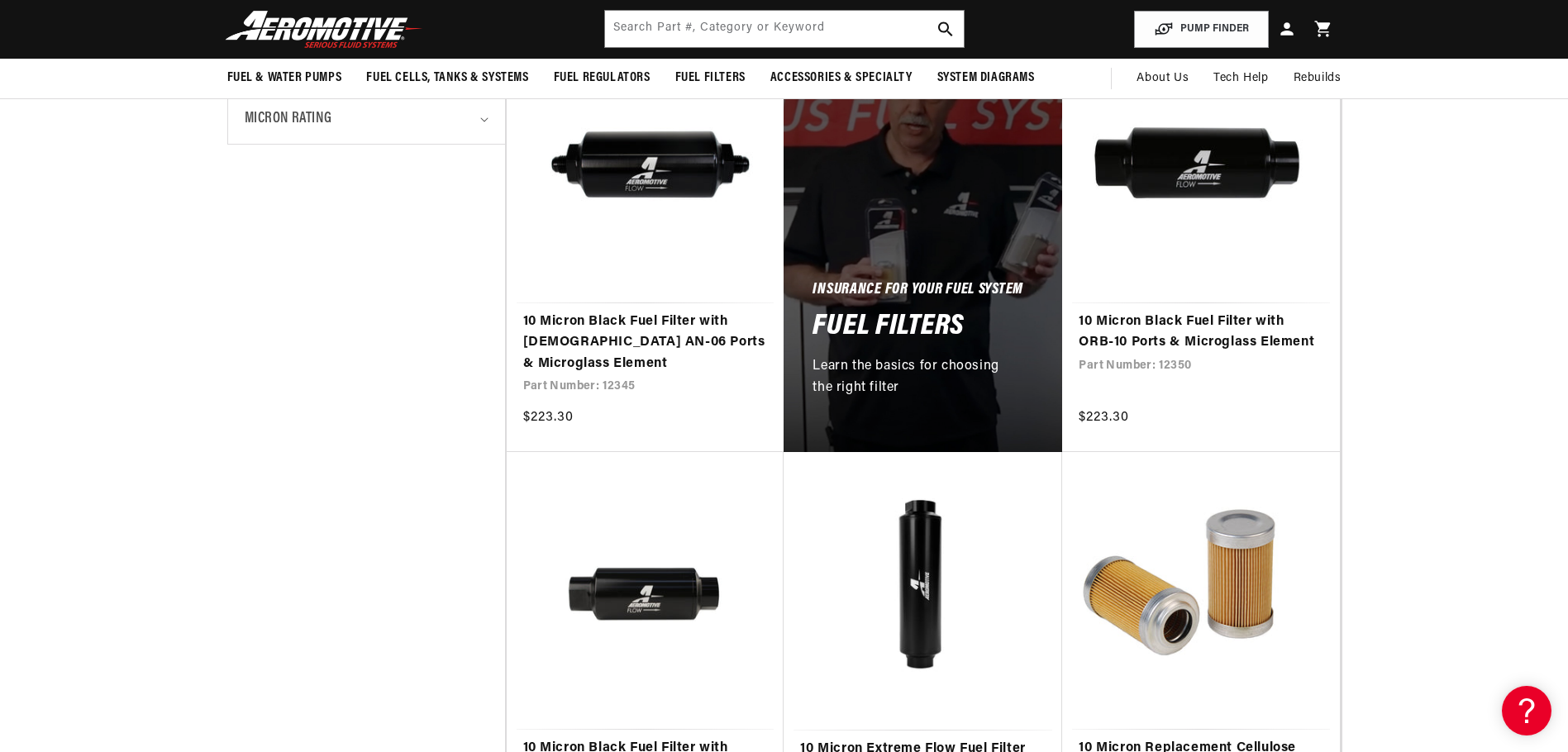
scroll to position [413, 0]
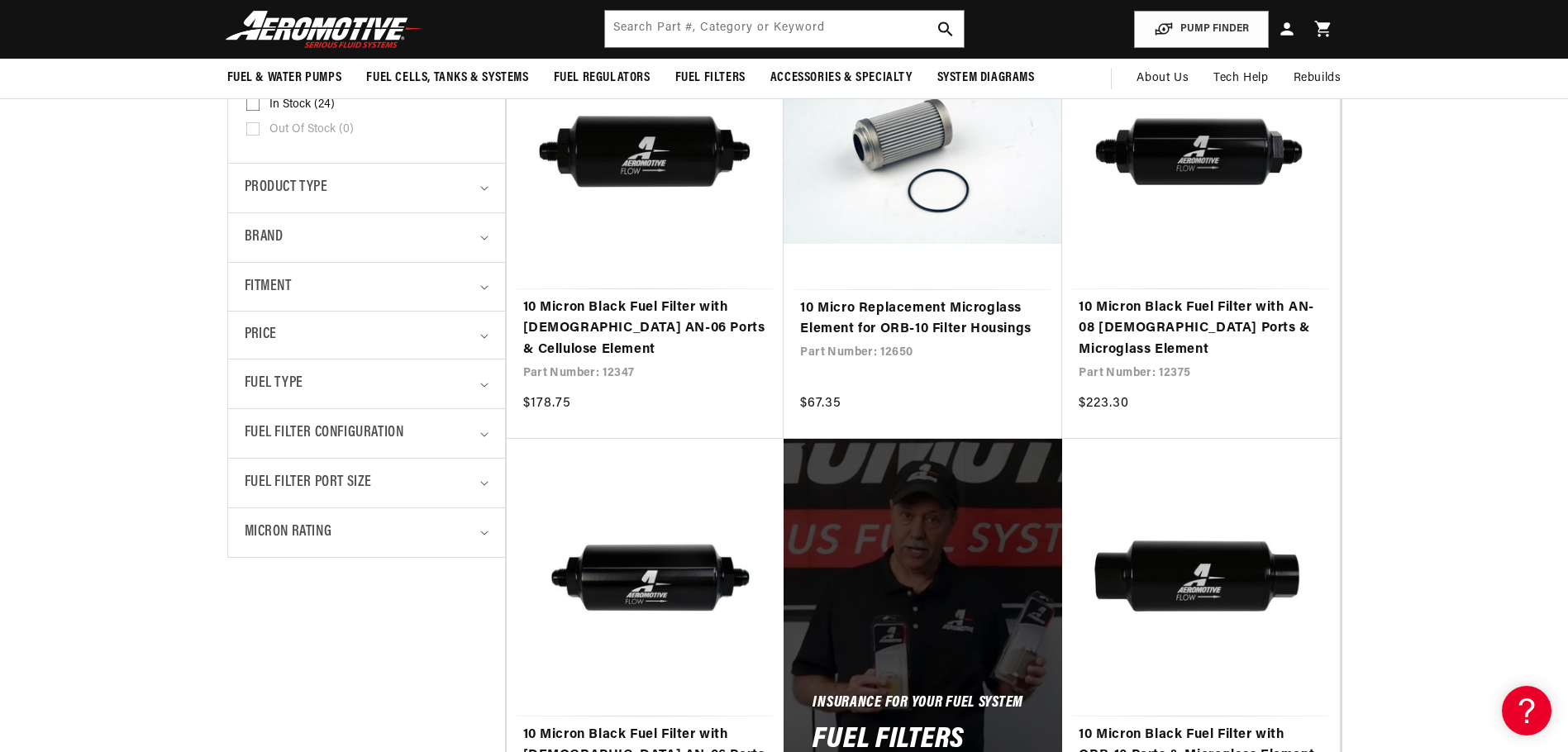
click at [490, 383] on details "Fuel Type 0 selected Reset Fuel Type Alcohol (7) Alcohol (7 products) Diesel (1…" at bounding box center [367, 384] width 277 height 50
click at [479, 387] on summary "Fuel Type" at bounding box center [367, 384] width 244 height 49
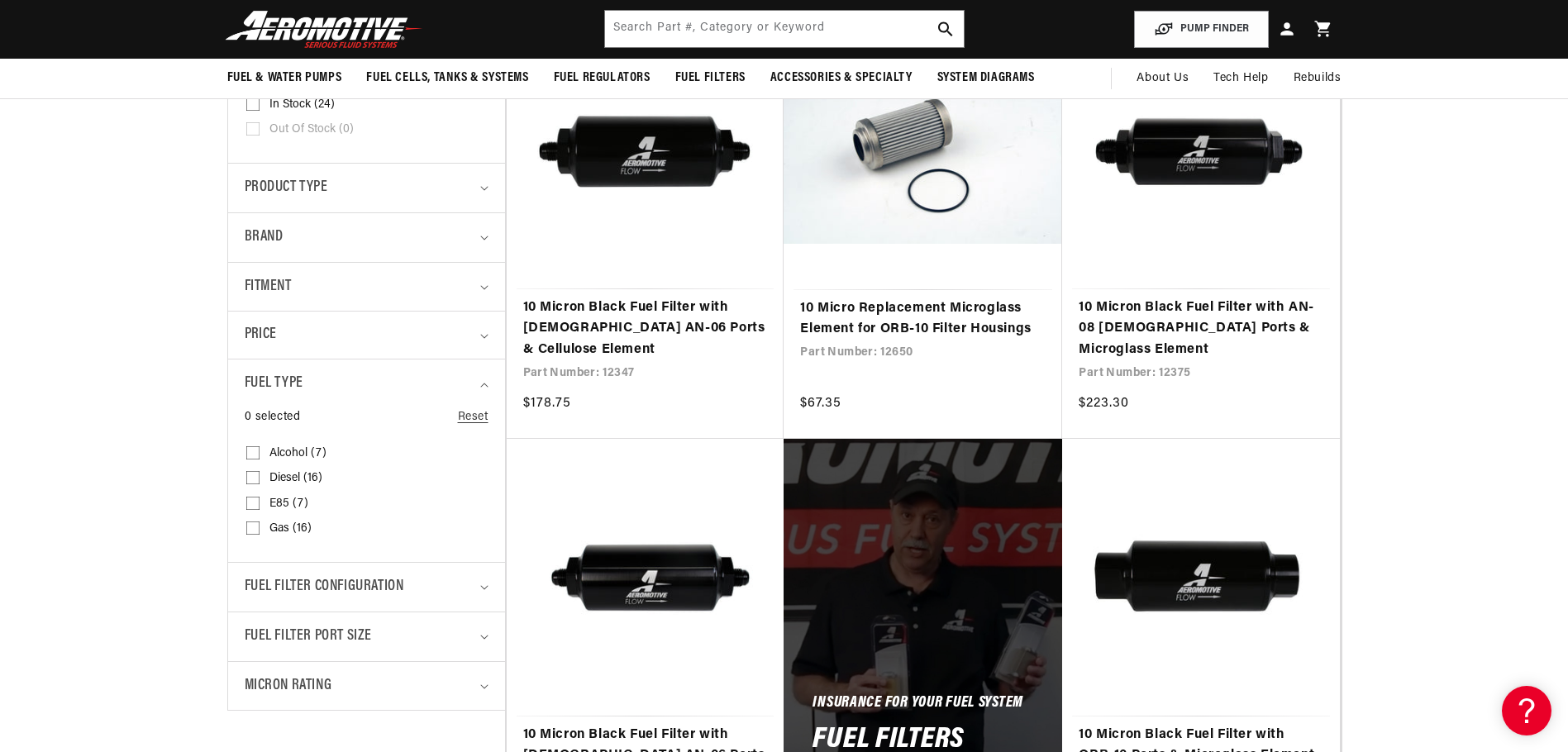
click at [256, 503] on input "E85 (7) E85 (7 products)" at bounding box center [253, 507] width 13 height 13
checkbox input "true"
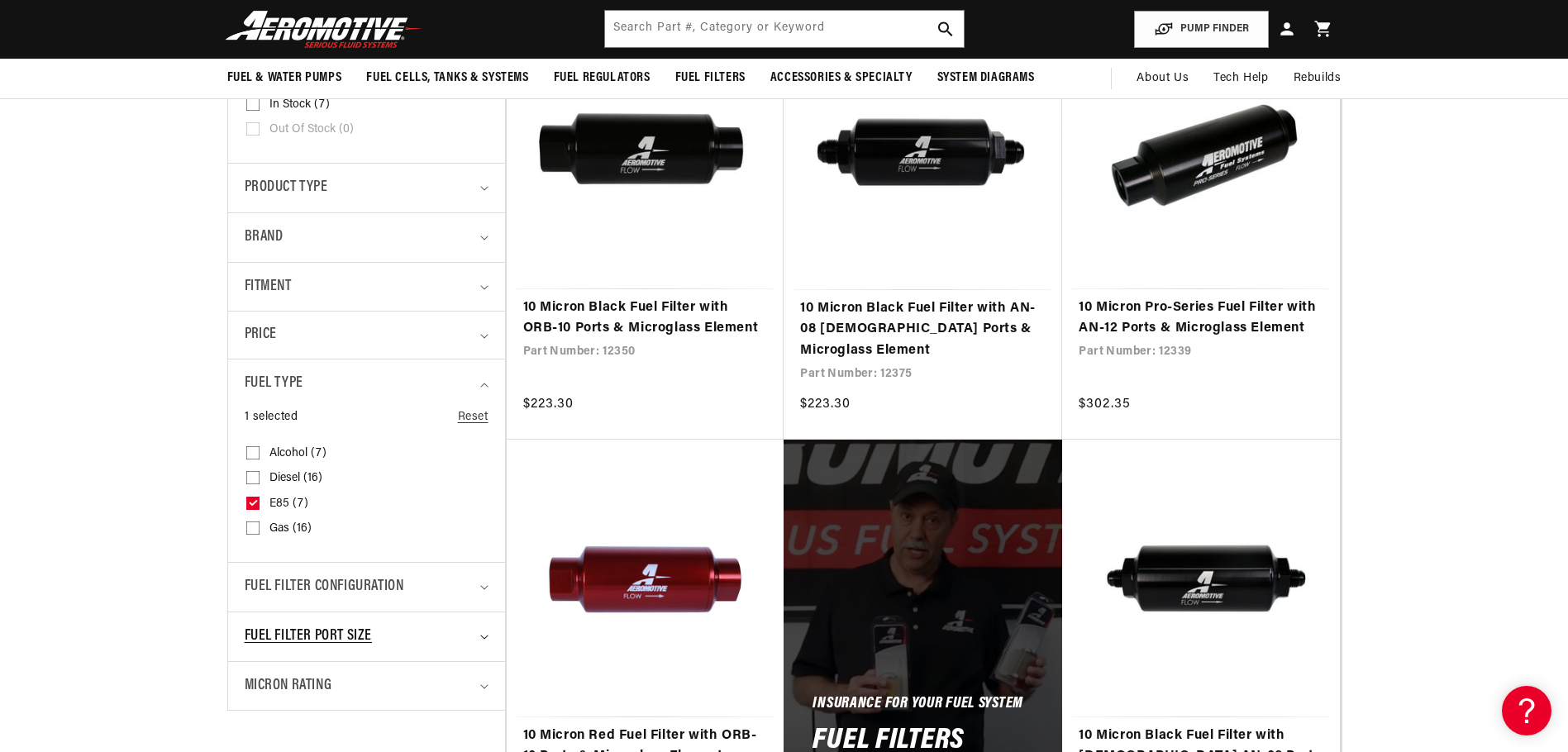
click at [480, 636] on icon "Fuel Filter Port Size (0 selected)" at bounding box center [484, 637] width 9 height 5
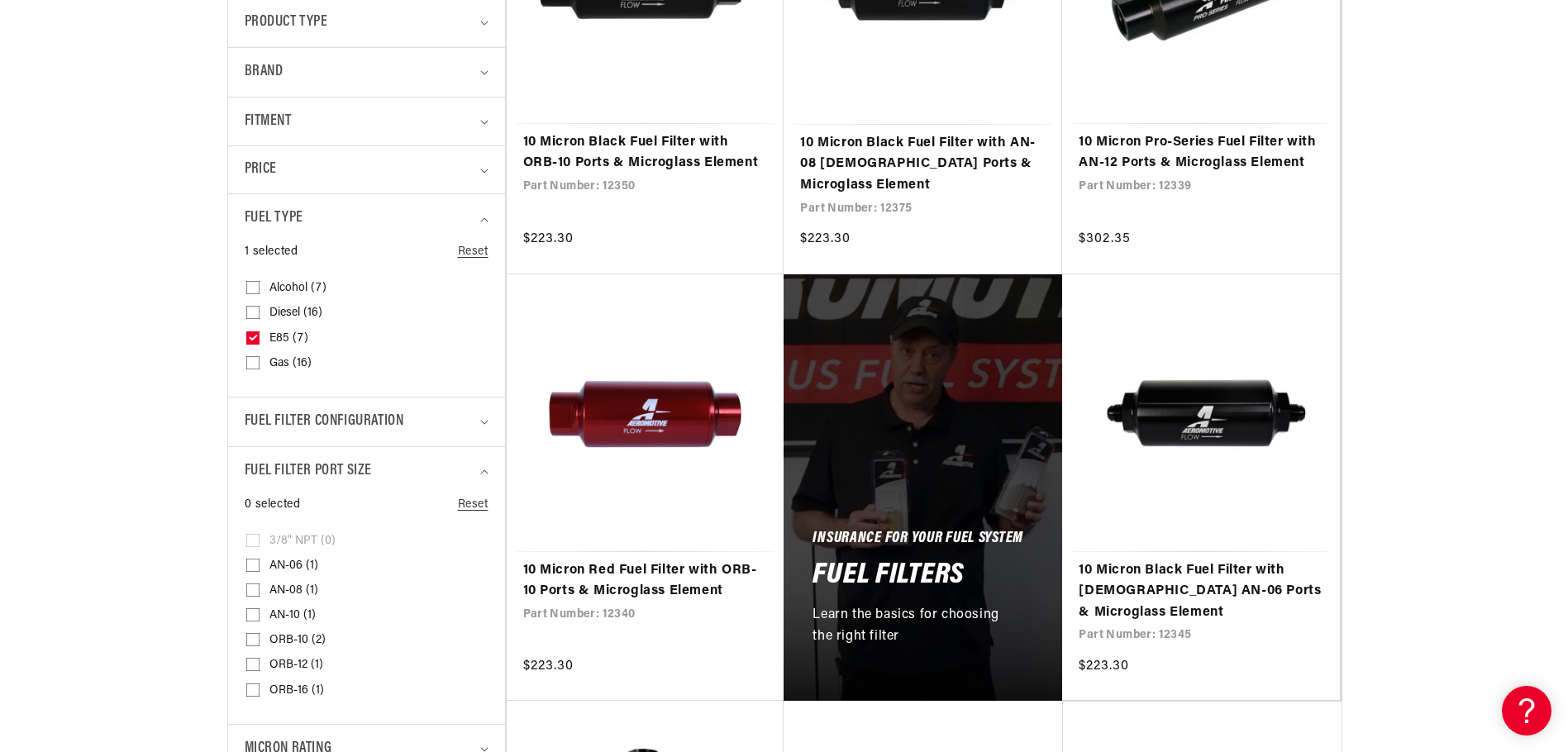
scroll to position [744, 0]
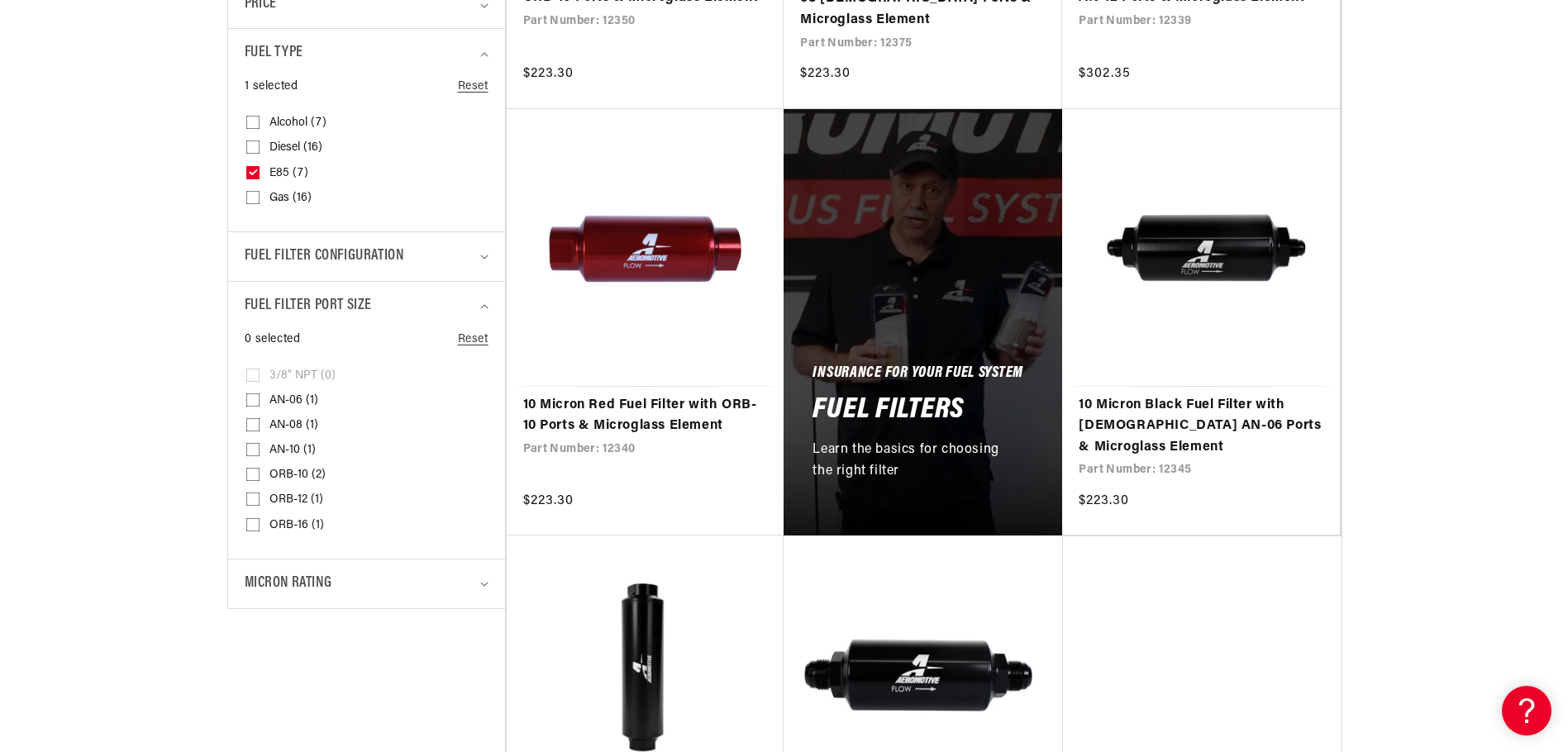
click at [253, 450] on input "AN-10 (1) AN-10 (1 product)" at bounding box center [253, 453] width 13 height 13
checkbox input "true"
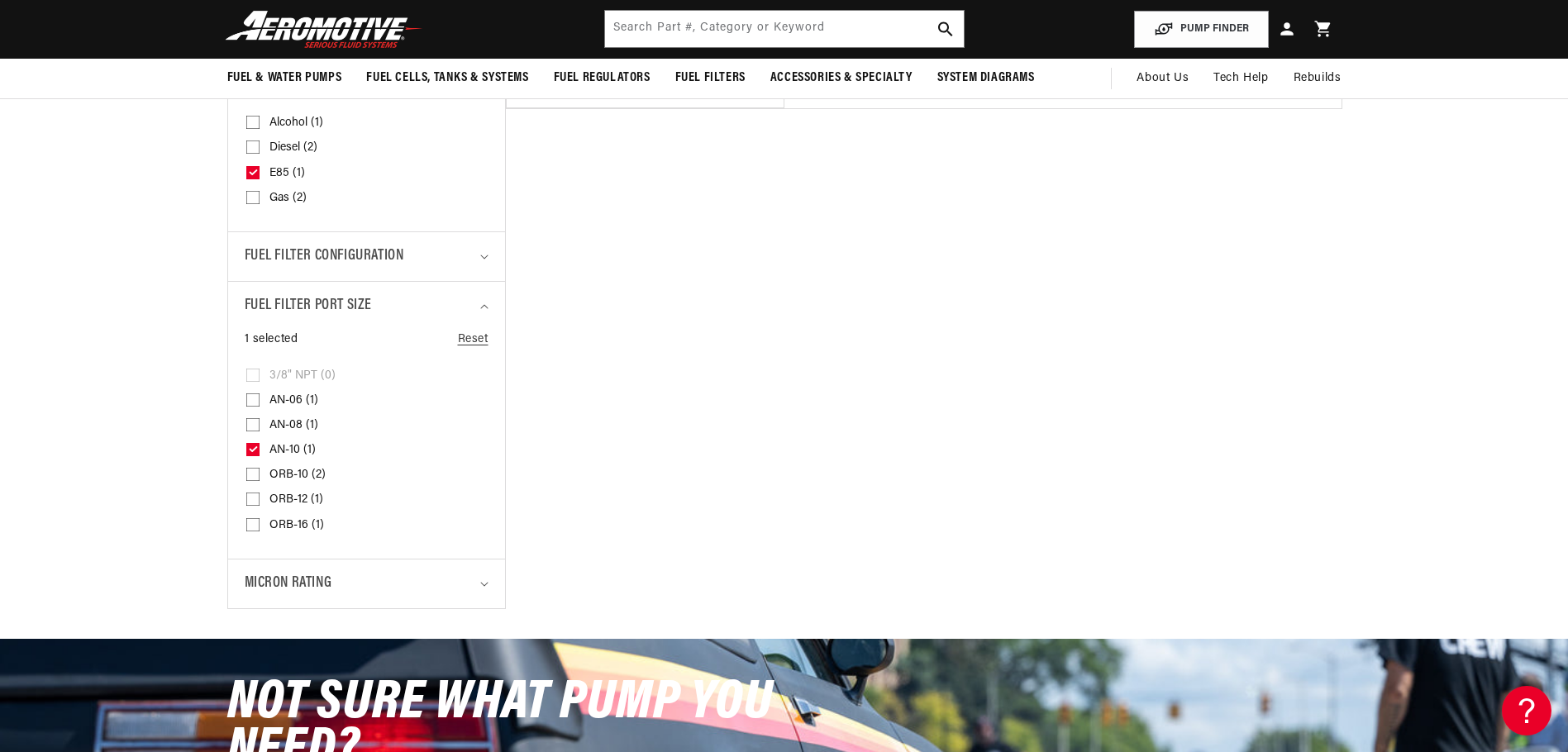
scroll to position [330, 0]
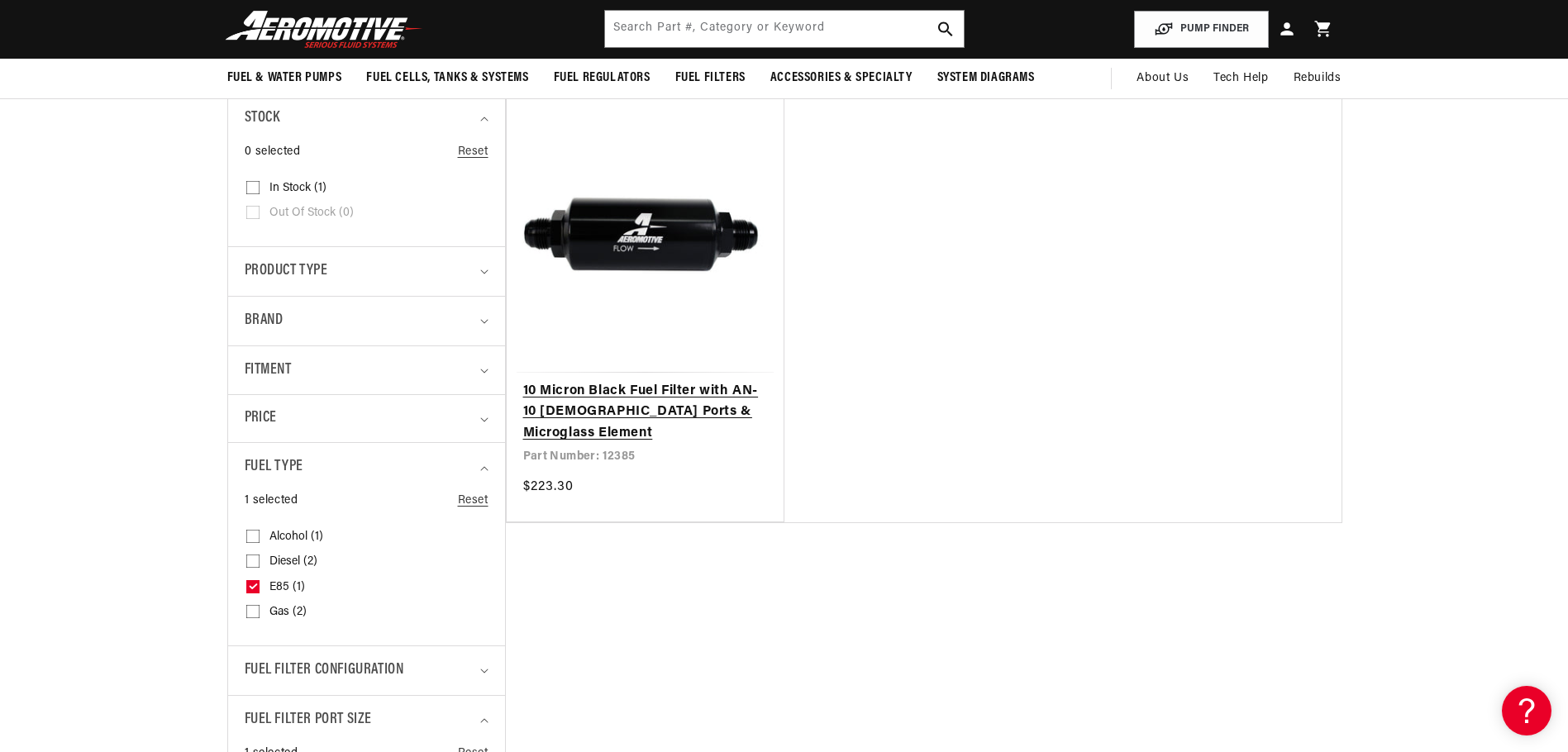
click at [666, 414] on link "10 Micron Black Fuel Filter with AN-10 [DEMOGRAPHIC_DATA] Ports & Microglass El…" at bounding box center [645, 413] width 245 height 63
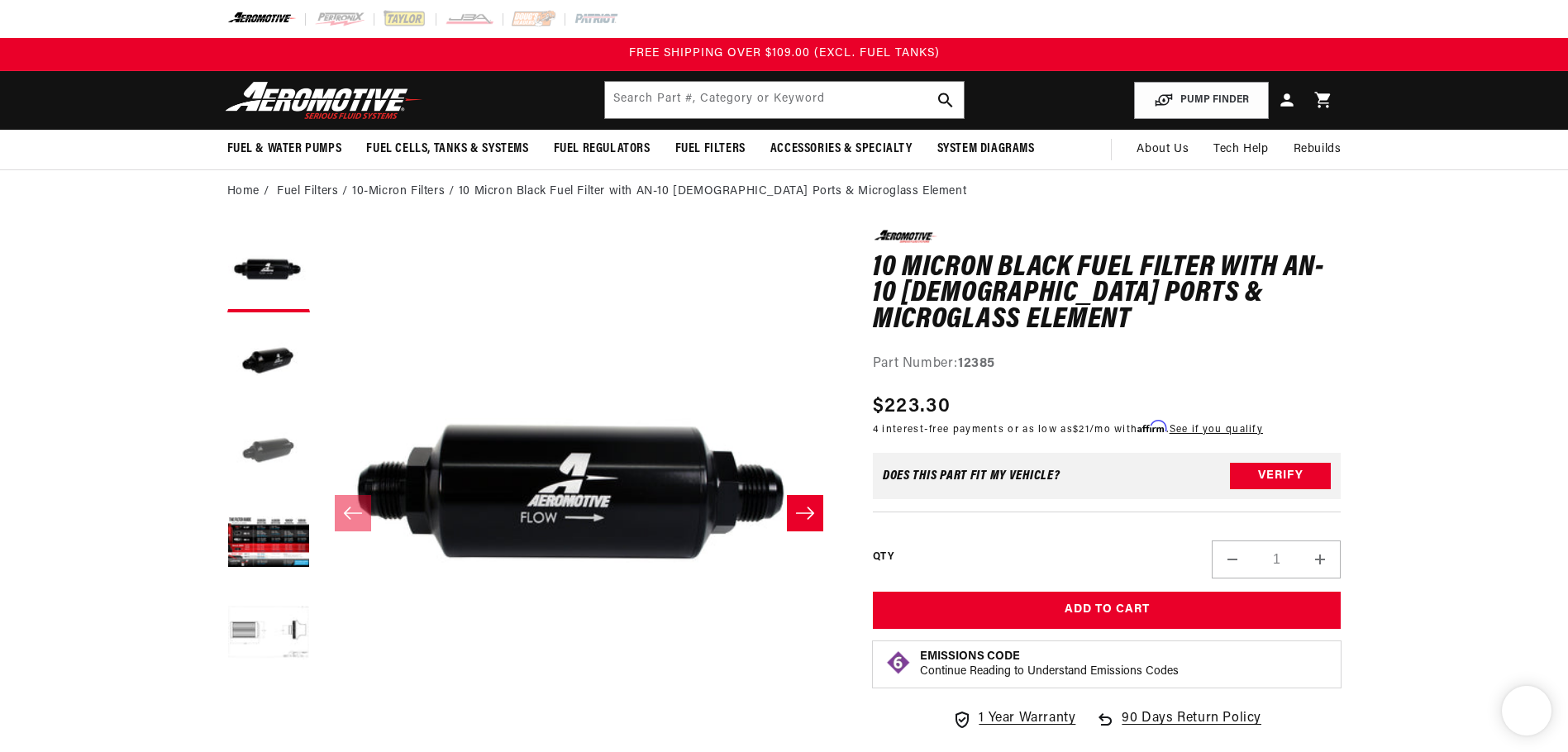
click at [270, 453] on button "Load image 3 in gallery view" at bounding box center [269, 453] width 83 height 83
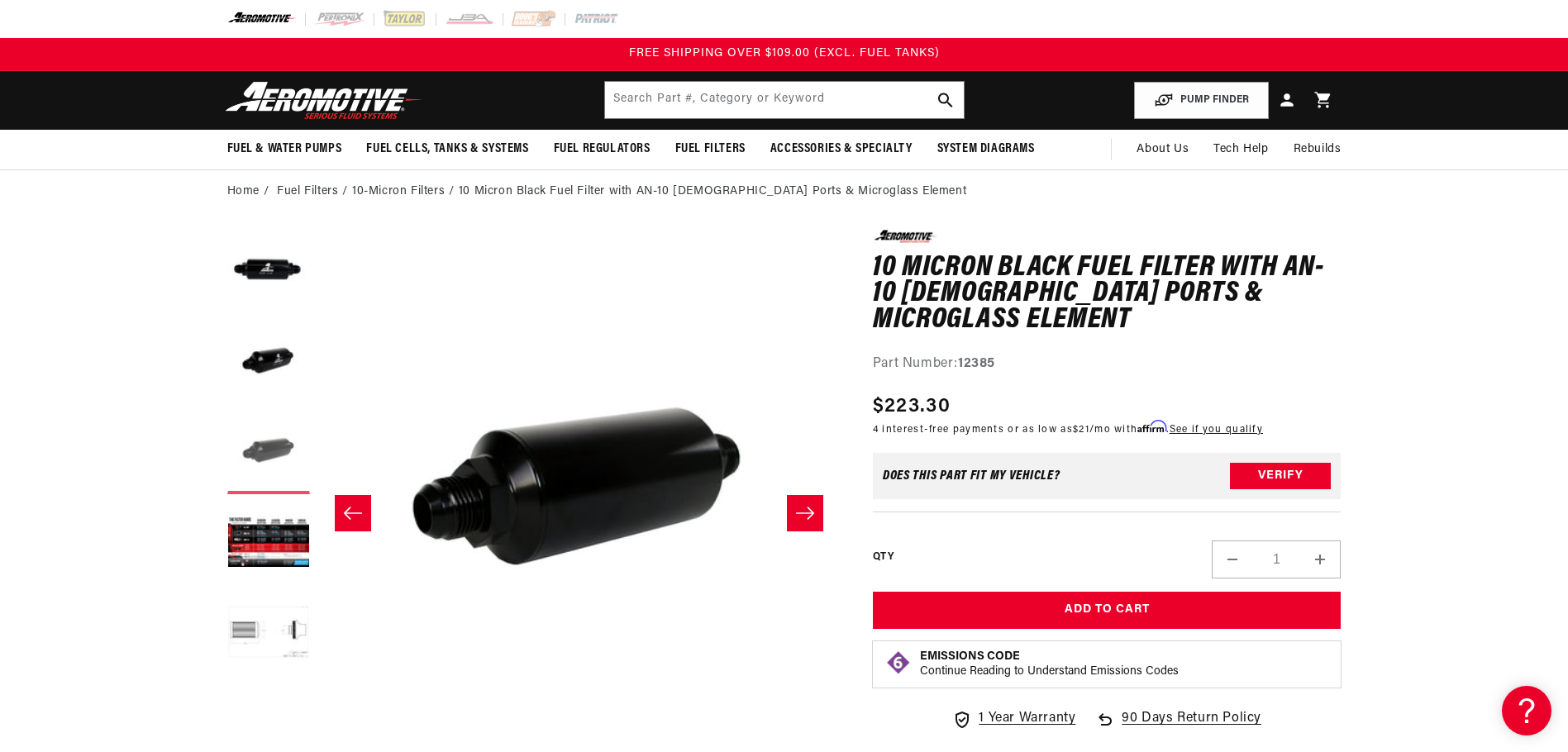
scroll to position [0, 1044]
click at [268, 546] on button "Load image 4 in gallery view" at bounding box center [269, 544] width 83 height 83
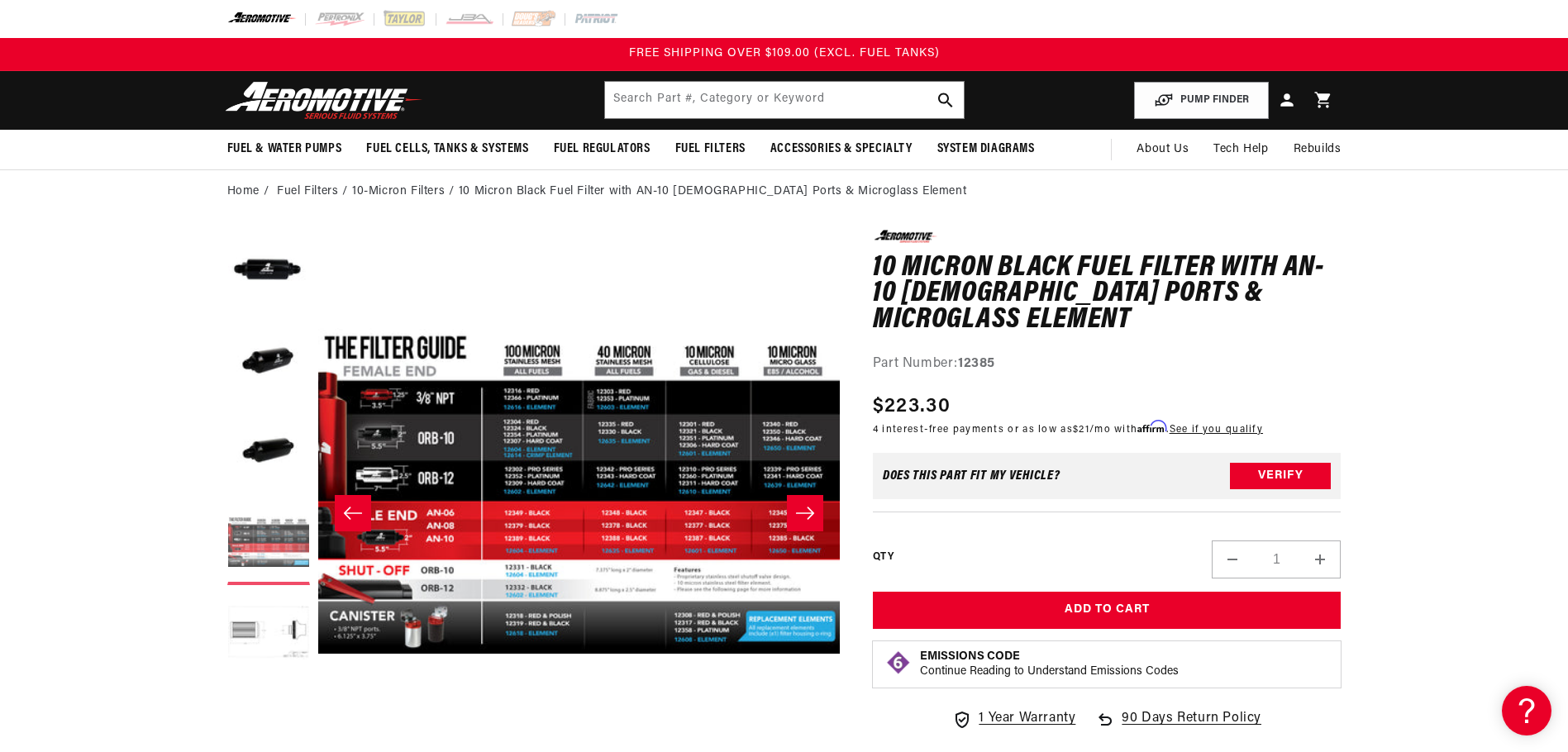
click at [266, 538] on button "Load image 4 in gallery view" at bounding box center [269, 544] width 83 height 83
click at [811, 513] on icon "Slide right" at bounding box center [805, 513] width 20 height 16
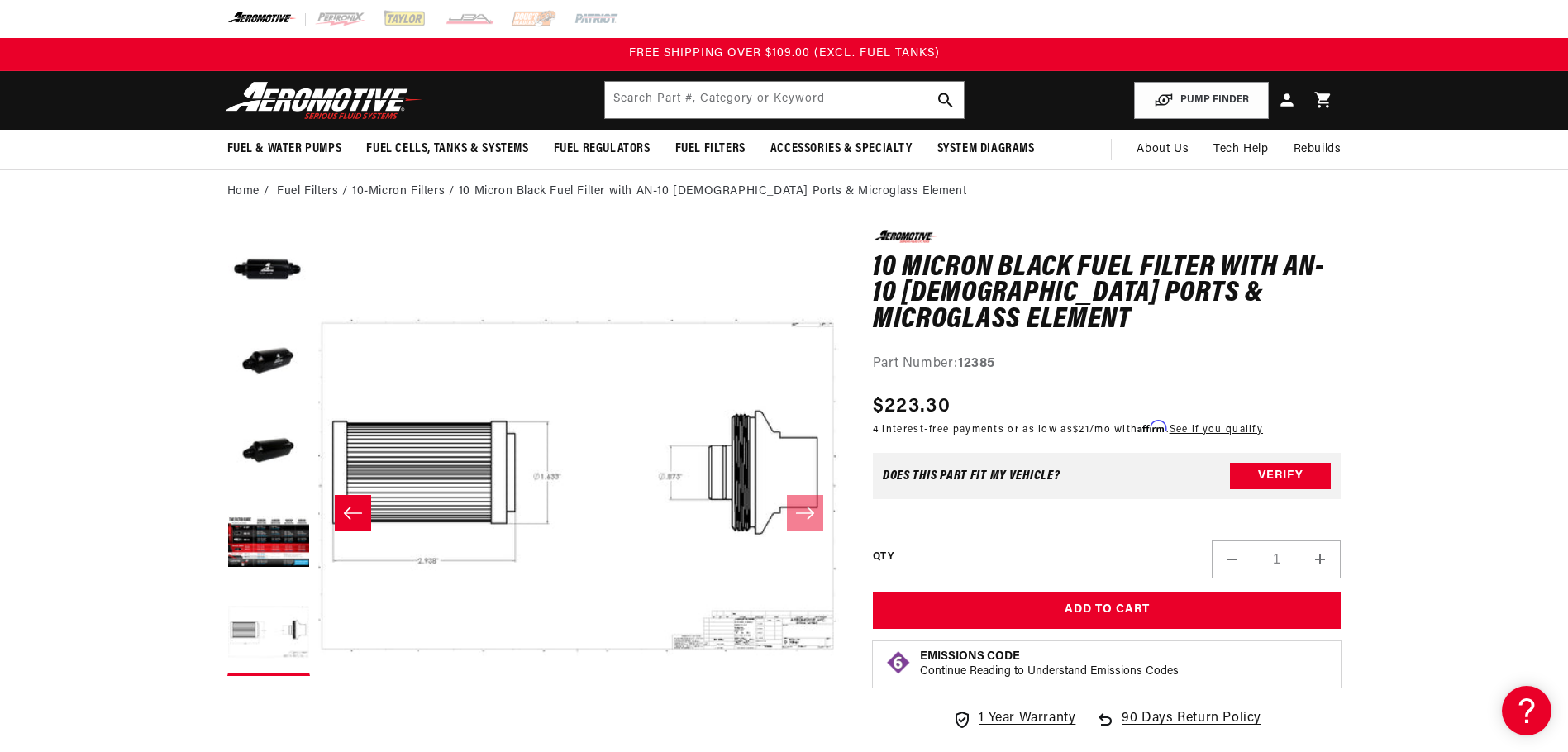
click at [349, 506] on icon "Slide left" at bounding box center [352, 513] width 20 height 16
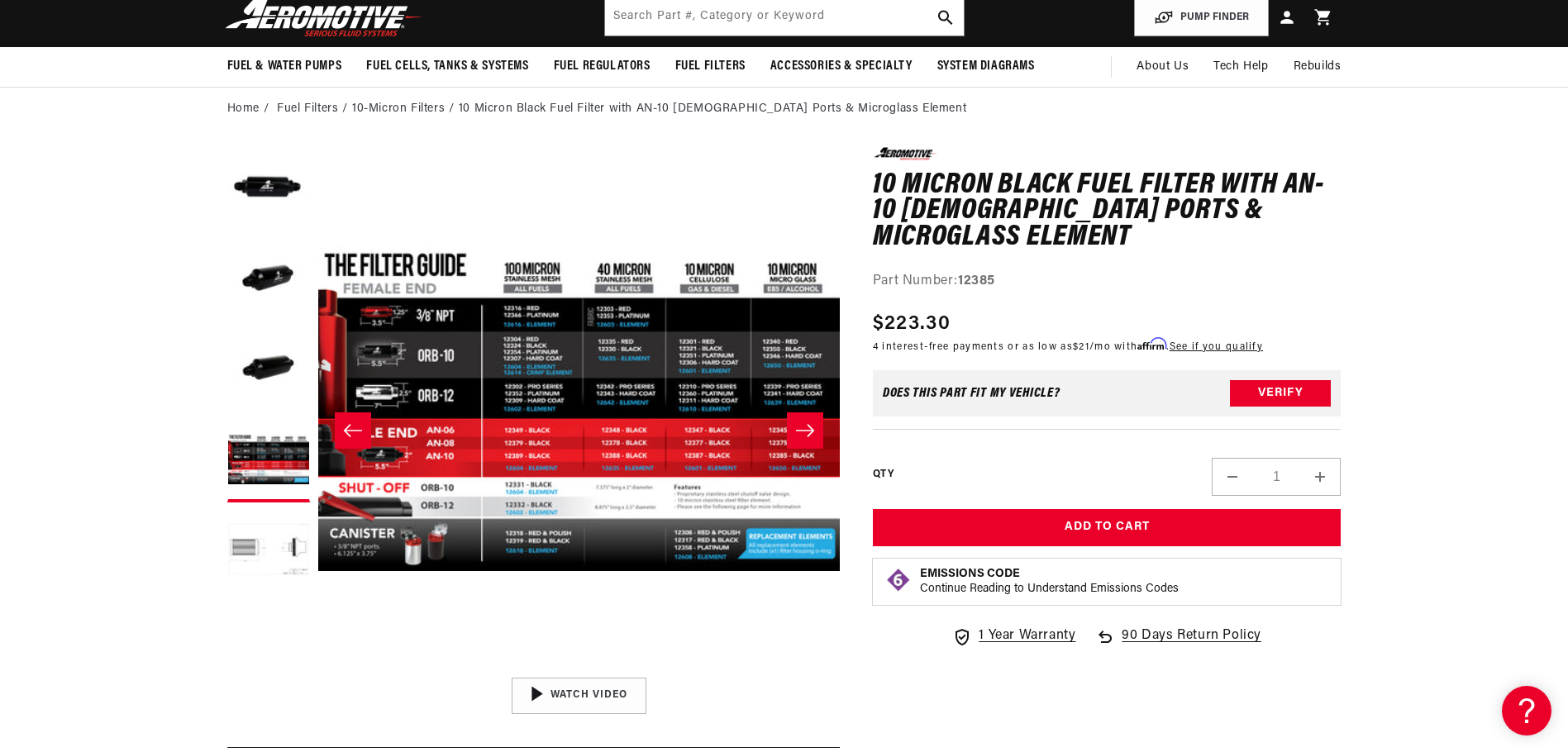
scroll to position [0, 0]
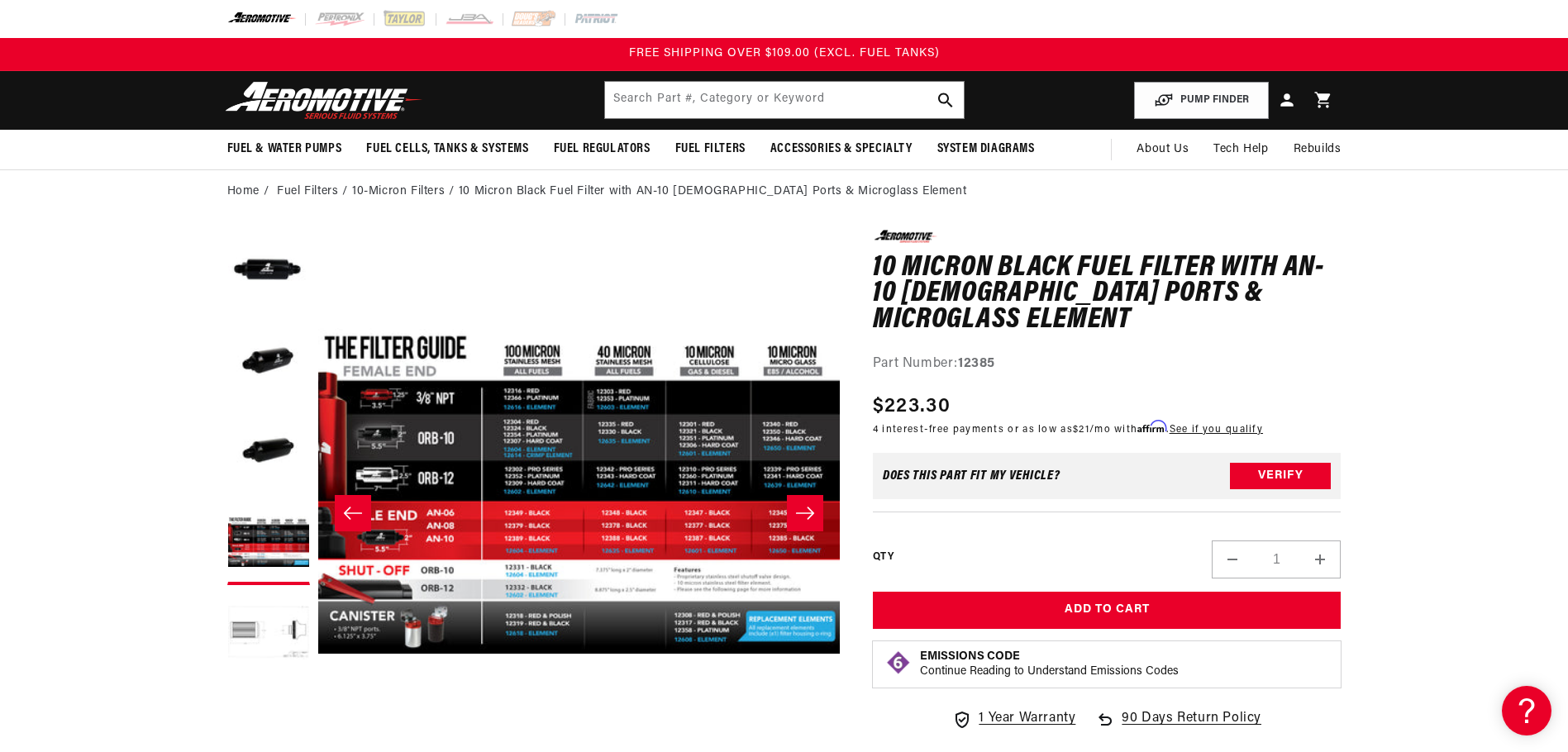
drag, startPoint x: 998, startPoint y: 337, endPoint x: 964, endPoint y: 336, distance: 34.0
click at [964, 357] on strong "12385" at bounding box center [977, 364] width 37 height 13
